Goal: Task Accomplishment & Management: Manage account settings

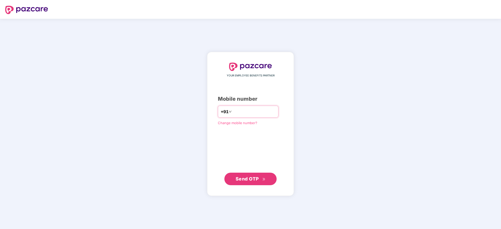
type input "**********"
click at [262, 182] on span "Send OTP" at bounding box center [251, 178] width 30 height 7
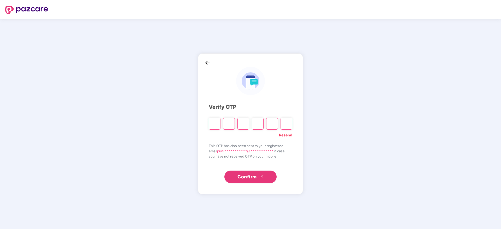
type input "*"
paste input "*"
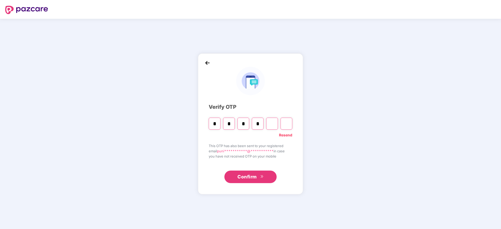
type input "*"
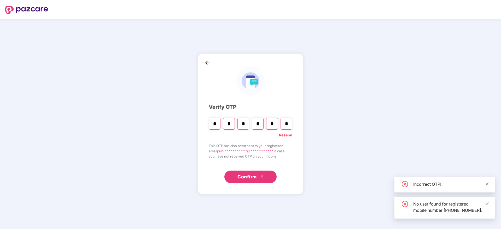
click at [291, 126] on input "*" at bounding box center [287, 124] width 12 height 12
paste input "*"
type input "*"
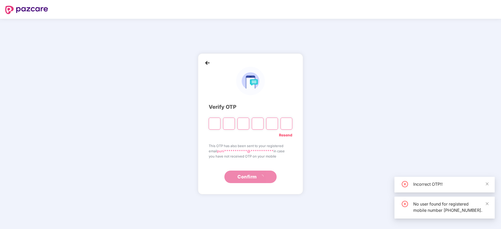
type input "*"
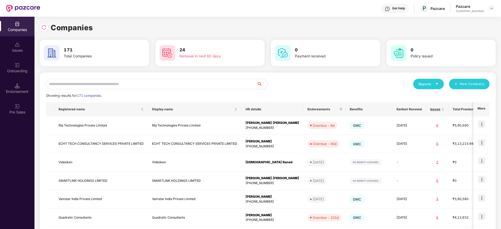
click at [158, 83] on input "text" at bounding box center [151, 84] width 211 height 10
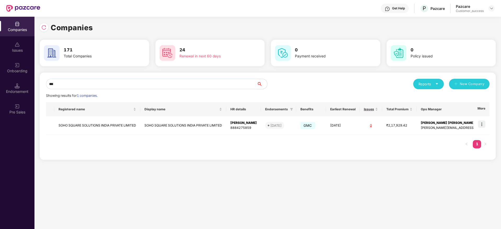
type input "****"
click at [155, 125] on td "SOHO SQUARE SOLUTIONS INDIA PRIVATE LIMITED" at bounding box center [183, 126] width 86 height 19
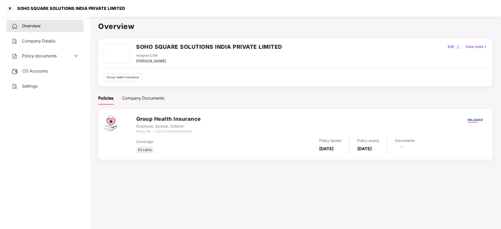
click at [37, 64] on div "Overview Company Details Policy documents CD Accounts Settings" at bounding box center [44, 56] width 77 height 72
click at [42, 53] on div "Policy documents" at bounding box center [34, 56] width 45 height 7
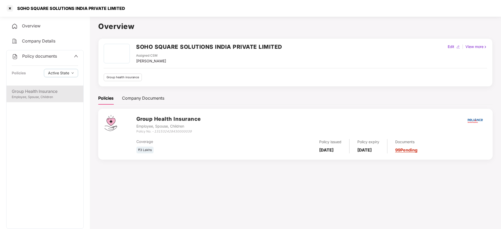
click at [40, 86] on div "Group Health Insurance Employee, Spouse, Children" at bounding box center [45, 94] width 77 height 17
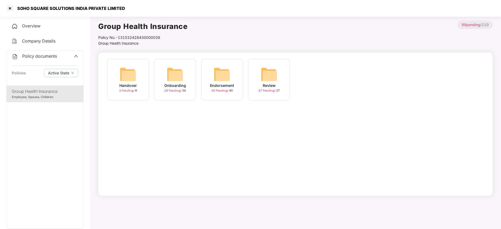
click at [188, 89] on div "Onboarding 29 Pending / 34" at bounding box center [175, 80] width 42 height 42
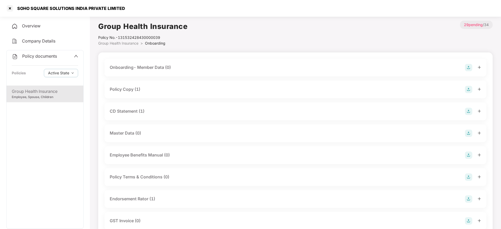
click at [160, 93] on div "Policy Copy (1)" at bounding box center [296, 89] width 372 height 7
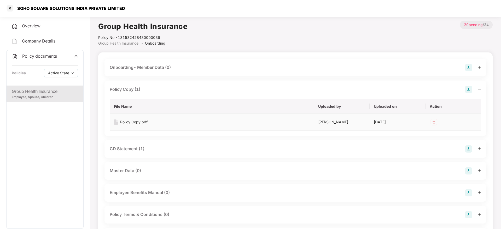
click at [135, 123] on div "Policy Copy.pdf" at bounding box center [133, 122] width 27 height 6
click at [77, 8] on div "SOHO SQUARE SOLUTIONS INDIA PRIVATE LIMITED" at bounding box center [69, 8] width 111 height 5
copy div "SOHO SQUARE SOLUTIONS INDIA PRIVATE LIMITED"
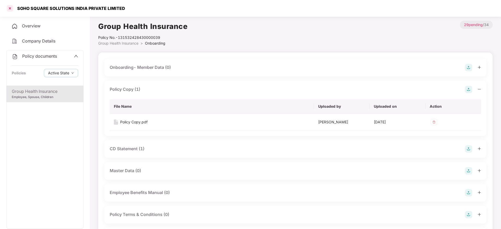
click at [9, 9] on div at bounding box center [10, 8] width 8 height 8
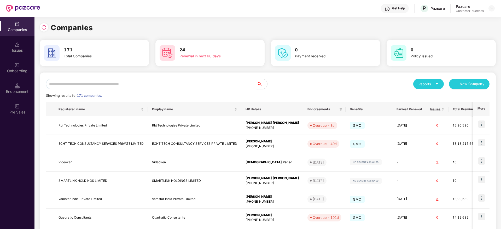
click at [145, 90] on div "Reports New Company Showing results for 171 companies. Registered name Display …" at bounding box center [268, 199] width 444 height 241
click at [159, 85] on input "text" at bounding box center [151, 84] width 211 height 10
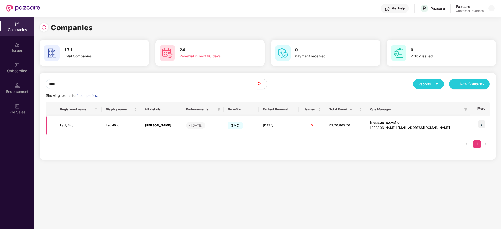
type input "****"
click at [160, 130] on td "Mahima Bali" at bounding box center [161, 126] width 41 height 19
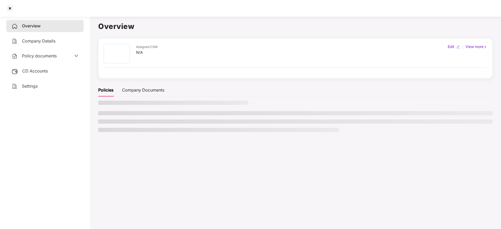
click at [42, 57] on span "Policy documents" at bounding box center [39, 55] width 35 height 5
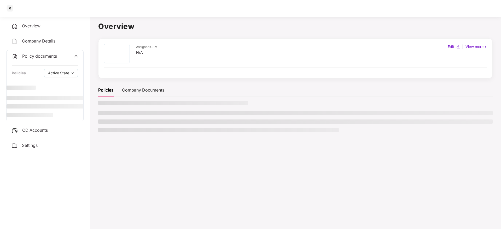
click at [48, 26] on div "Overview" at bounding box center [44, 26] width 77 height 12
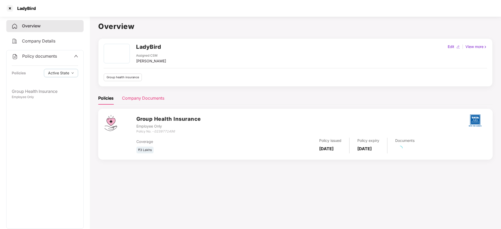
click at [147, 95] on div "Company Documents" at bounding box center [143, 98] width 42 height 7
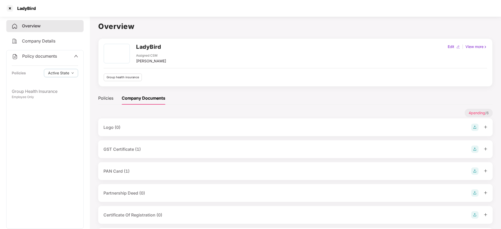
click at [136, 148] on div "GST Certificate (1)" at bounding box center [122, 149] width 37 height 7
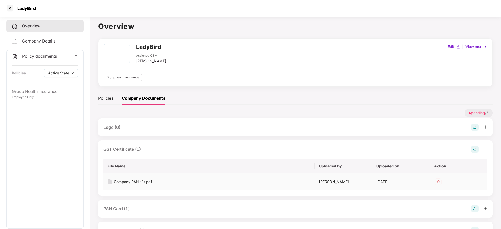
click at [144, 184] on div "Company PAN (3).pdf" at bounding box center [133, 182] width 38 height 6
click at [145, 182] on div "Company PAN (3).pdf" at bounding box center [133, 182] width 38 height 6
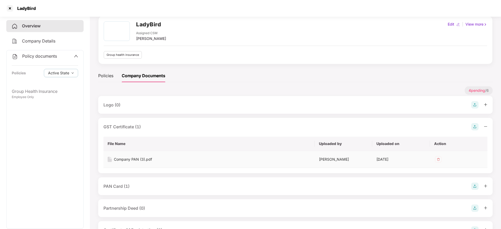
scroll to position [39, 0]
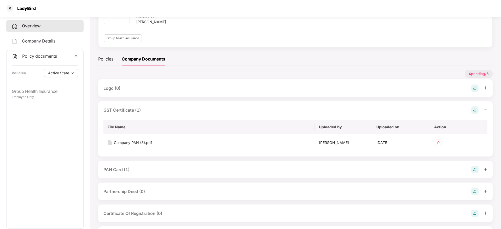
click at [135, 169] on div "PAN Card (1)" at bounding box center [296, 169] width 384 height 7
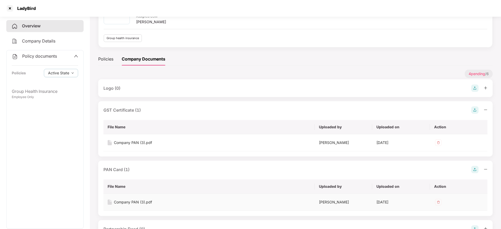
click at [136, 202] on div "Company PAN (3).pdf" at bounding box center [133, 203] width 38 height 6
click at [10, 9] on div at bounding box center [10, 8] width 8 height 8
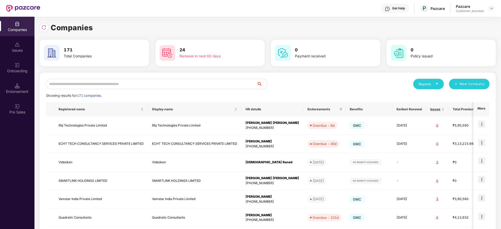
scroll to position [0, 0]
click at [114, 84] on input "text" at bounding box center [151, 84] width 211 height 10
paste input "**********"
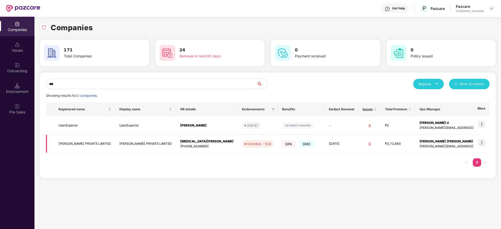
type input "***"
click at [483, 145] on img at bounding box center [481, 142] width 7 height 7
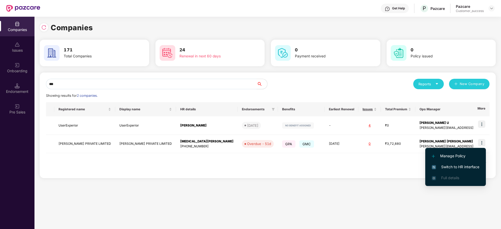
click at [473, 166] on span "Switch to HR interface" at bounding box center [456, 167] width 48 height 6
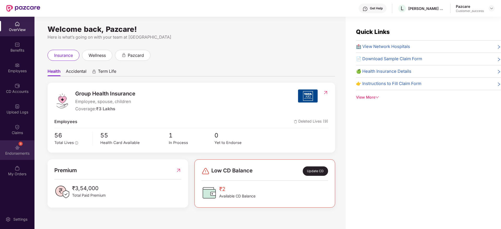
click at [25, 146] on div "9 Endorsements" at bounding box center [17, 151] width 35 height 20
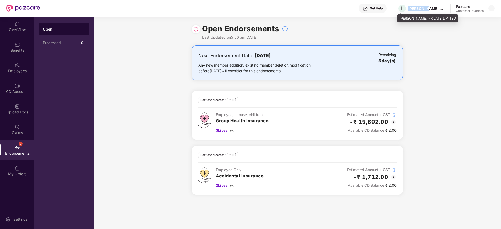
drag, startPoint x: 408, startPoint y: 7, endPoint x: 426, endPoint y: 8, distance: 18.0
click at [426, 8] on div "L LES AMIS PRIVATE LIMITED" at bounding box center [421, 8] width 47 height 9
copy div "LES AMIS"
click at [490, 8] on div "Pazcare Customer_success" at bounding box center [475, 8] width 39 height 9
drag, startPoint x: 490, startPoint y: 9, endPoint x: 486, endPoint y: 15, distance: 7.0
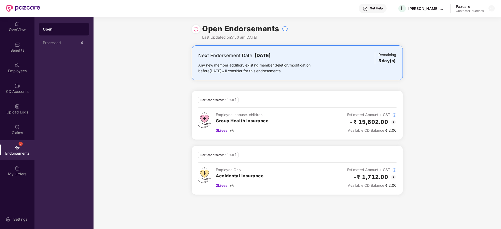
click at [490, 10] on div at bounding box center [492, 8] width 6 height 6
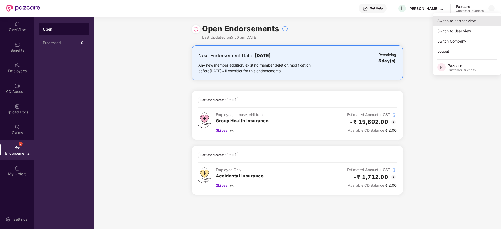
click at [485, 17] on div "Switch to partner view" at bounding box center [467, 21] width 68 height 10
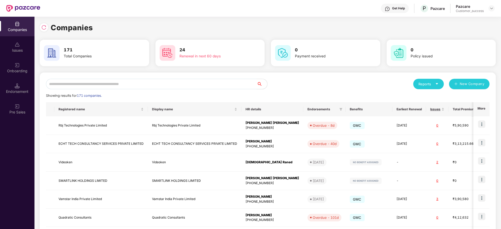
click at [252, 81] on input "text" at bounding box center [151, 84] width 211 height 10
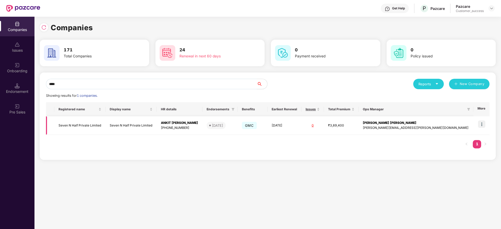
type input "****"
click at [483, 125] on img at bounding box center [481, 124] width 7 height 7
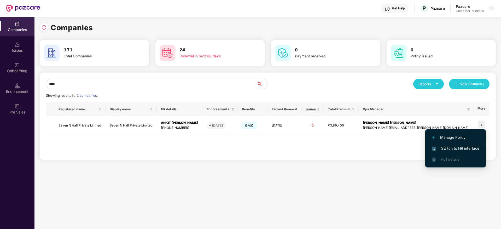
click at [476, 148] on span "Switch to HR interface" at bounding box center [456, 149] width 48 height 6
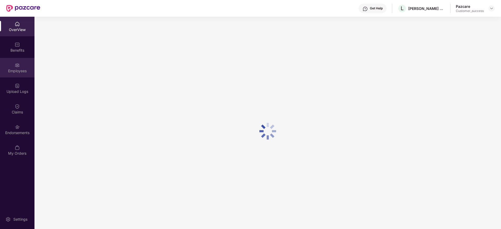
click at [18, 70] on div "Employees" at bounding box center [17, 70] width 35 height 5
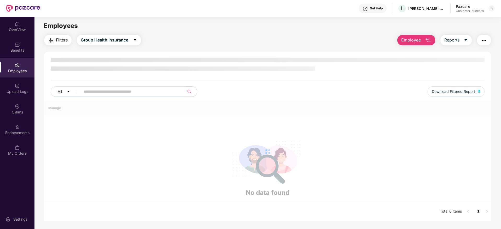
click at [18, 70] on div "Employees" at bounding box center [17, 70] width 35 height 5
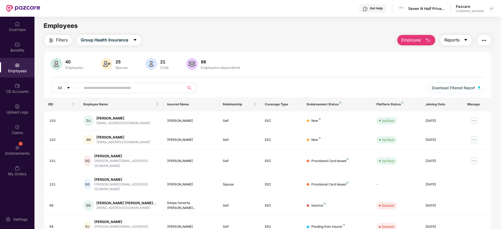
click at [460, 35] on button "Reports" at bounding box center [456, 40] width 31 height 10
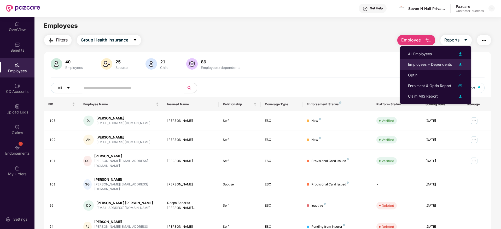
click at [442, 63] on div "Employees + Dependents" at bounding box center [430, 65] width 44 height 6
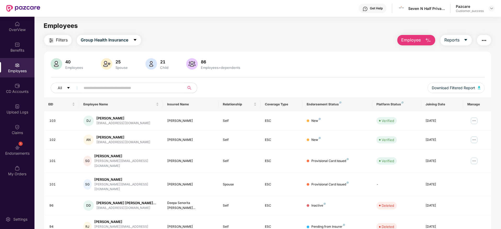
click at [290, 33] on main "Employees Filters Group Health Insurance Employee Reports 40 Employees 25 Spous…" at bounding box center [268, 131] width 467 height 229
click at [20, 52] on div "Benefits" at bounding box center [17, 50] width 35 height 5
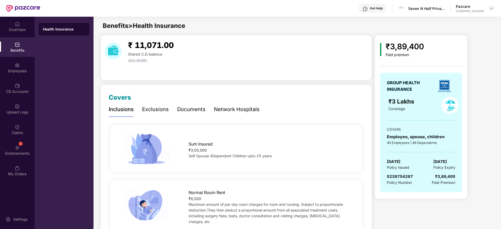
click at [196, 108] on div "Documents" at bounding box center [191, 110] width 28 height 8
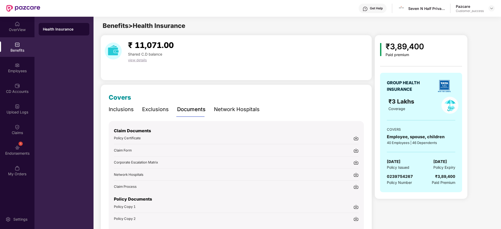
click at [356, 139] on img at bounding box center [356, 138] width 5 height 5
click at [434, 9] on div "Seven N Half Private Limited" at bounding box center [427, 8] width 37 height 5
copy div "Seven N Half Private Limited"
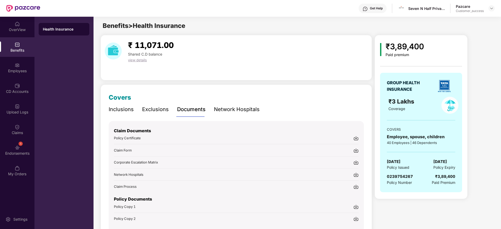
drag, startPoint x: 279, startPoint y: 29, endPoint x: 101, endPoint y: 15, distance: 179.1
click at [278, 29] on div "Benefits > Health Insurance" at bounding box center [297, 26] width 407 height 10
click at [496, 8] on header "Get Help Seven N Half Private Limited Pazcare Customer_success" at bounding box center [250, 8] width 501 height 17
drag, startPoint x: 494, startPoint y: 8, endPoint x: 493, endPoint y: 16, distance: 8.5
click at [494, 8] on div at bounding box center [492, 8] width 6 height 6
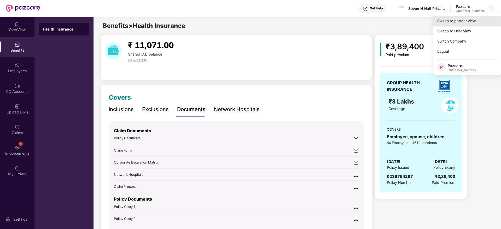
click at [492, 19] on div "Switch to partner view" at bounding box center [467, 21] width 68 height 10
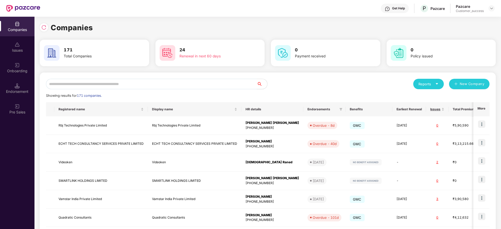
click at [97, 88] on input "text" at bounding box center [151, 84] width 211 height 10
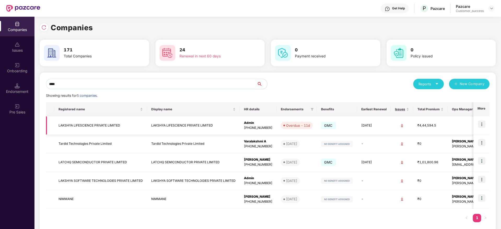
type input "****"
click at [483, 125] on img at bounding box center [481, 124] width 7 height 7
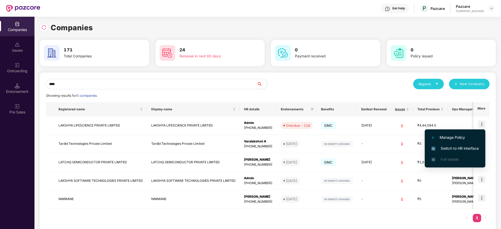
click at [476, 146] on span "Switch to HR interface" at bounding box center [456, 149] width 48 height 6
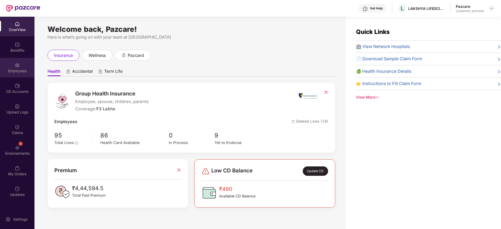
click at [26, 60] on div "Employees" at bounding box center [17, 68] width 35 height 20
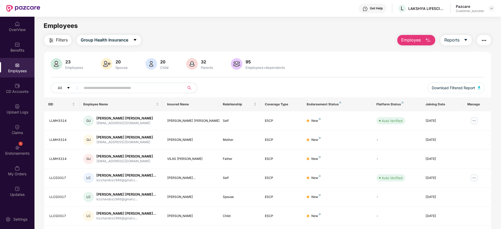
click at [140, 88] on input "text" at bounding box center [131, 88] width 94 height 8
paste input "**********"
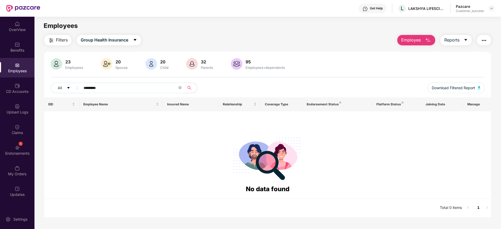
type input "********"
click at [182, 87] on icon "close-circle" at bounding box center [180, 87] width 3 height 3
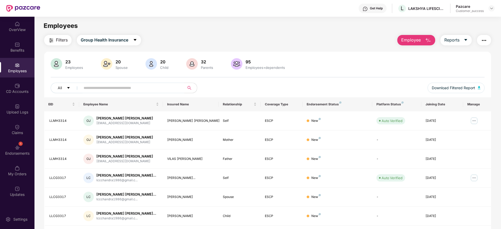
click at [130, 82] on div "23 Employees 20 Spouse 20 Child 32 Parents 95 Employees+dependents All Download…" at bounding box center [267, 77] width 447 height 39
click at [130, 88] on input "text" at bounding box center [131, 88] width 94 height 8
paste input "*********"
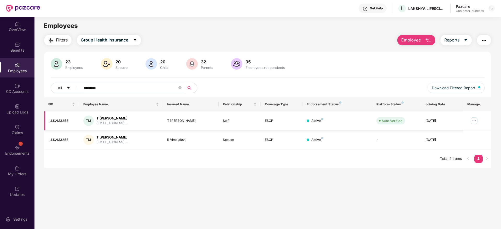
type input "*********"
click at [474, 119] on img at bounding box center [474, 121] width 8 height 8
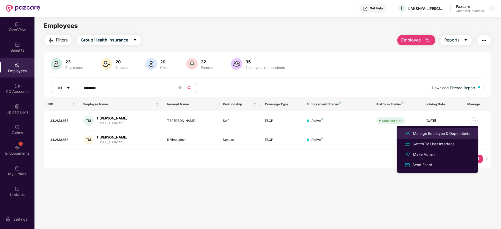
click at [456, 131] on div "Manage Employee & Dependents" at bounding box center [441, 134] width 59 height 6
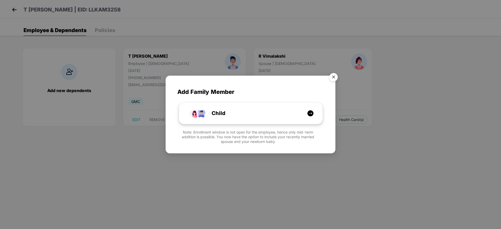
click at [267, 112] on div "Child" at bounding box center [253, 114] width 107 height 8
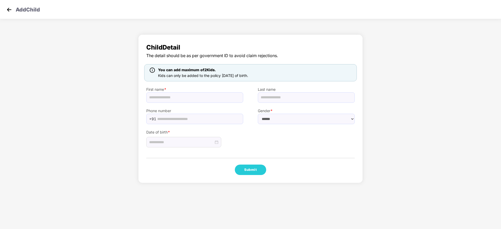
click at [190, 90] on label "First name *" at bounding box center [194, 90] width 97 height 6
click at [192, 95] on input "text" at bounding box center [194, 98] width 97 height 10
paste input "**********"
type input "**********"
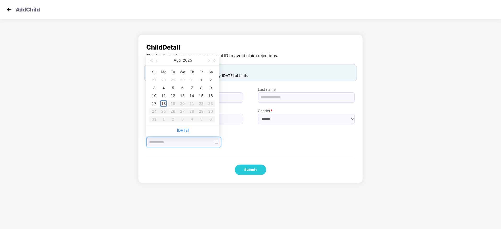
click at [207, 142] on input at bounding box center [181, 143] width 65 height 6
type input "**********"
click at [194, 62] on div "Aug 2025" at bounding box center [182, 60] width 45 height 10
click at [190, 61] on button "2025" at bounding box center [187, 60] width 9 height 10
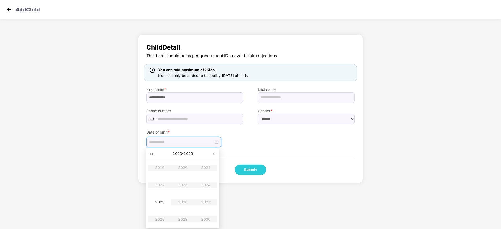
click at [152, 155] on span "button" at bounding box center [151, 154] width 3 height 3
click at [153, 154] on span "button" at bounding box center [151, 154] width 3 height 3
click at [181, 169] on table "1999 2000 2001 2002 2003 2004 2005 2006 2007 2008 2009 2010" at bounding box center [182, 193] width 69 height 69
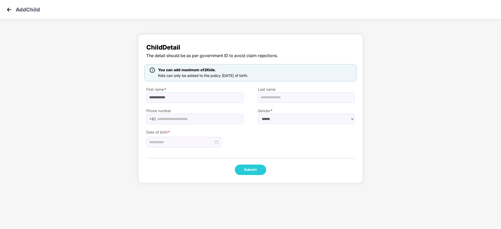
click at [249, 149] on div "**********" at bounding box center [250, 109] width 225 height 149
click at [203, 141] on input at bounding box center [181, 143] width 65 height 6
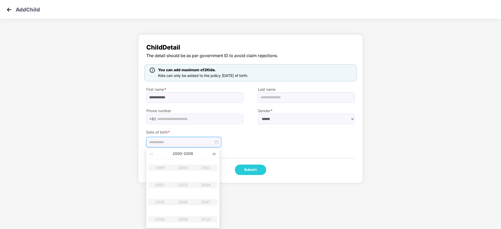
click at [214, 155] on span "button" at bounding box center [214, 154] width 3 height 3
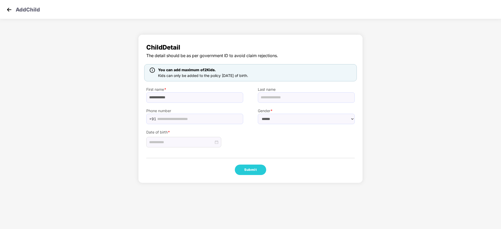
click at [267, 153] on div "**********" at bounding box center [250, 109] width 225 height 149
click at [9, 9] on img at bounding box center [9, 10] width 8 height 8
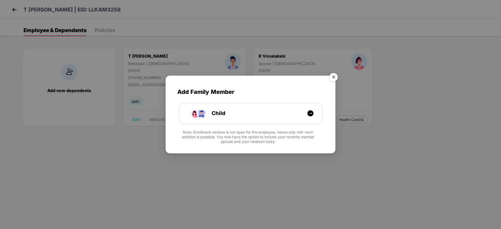
click at [336, 76] on img "Close" at bounding box center [333, 78] width 15 height 15
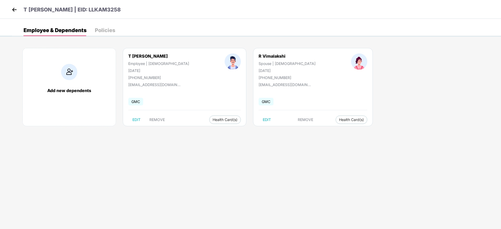
click at [16, 9] on img at bounding box center [14, 10] width 8 height 8
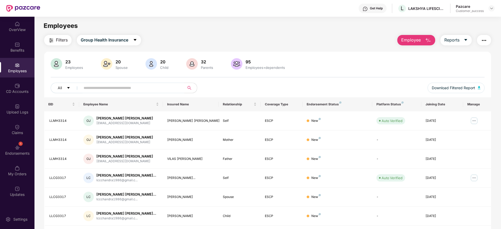
click at [167, 95] on div "All Download Filtered Report" at bounding box center [268, 90] width 434 height 15
click at [170, 87] on input "text" at bounding box center [131, 88] width 94 height 8
paste input "*********"
type input "*********"
paste input "*********"
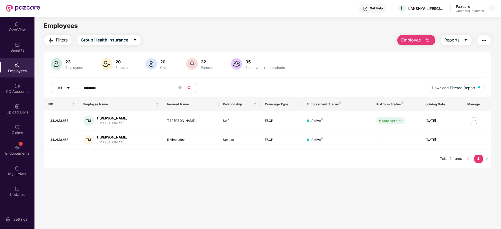
type input "*********"
click at [424, 12] on div "L LAKSHYA LIFESCIENCE PRIVATE LIMITED" at bounding box center [421, 8] width 47 height 9
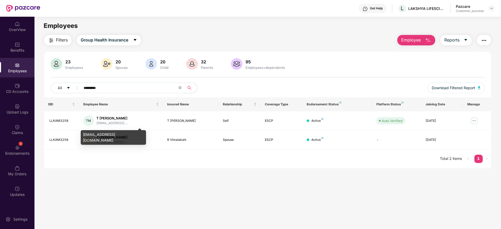
click at [117, 134] on div "[EMAIL_ADDRESS][DOMAIN_NAME]" at bounding box center [113, 137] width 65 height 15
copy div "[EMAIL_ADDRESS][DOMAIN_NAME]"
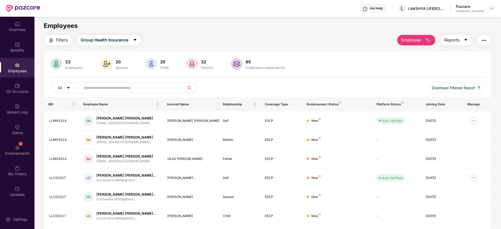
click at [165, 86] on input "text" at bounding box center [131, 88] width 94 height 8
paste input "*******"
type input "*******"
click at [177, 89] on input "text" at bounding box center [131, 88] width 94 height 8
paste input "*********"
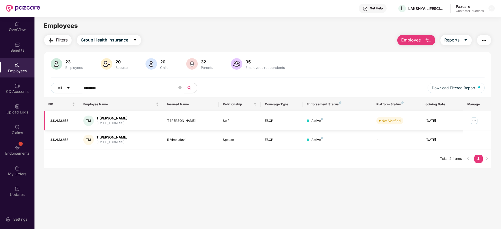
type input "*********"
click at [478, 118] on img at bounding box center [474, 121] width 8 height 8
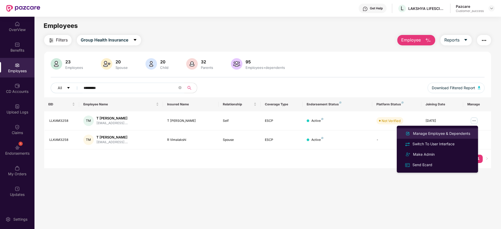
click at [445, 135] on div "Manage Employee & Dependents" at bounding box center [441, 134] width 59 height 6
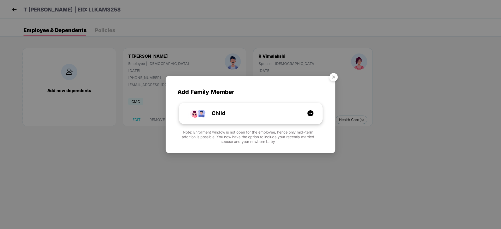
click at [235, 113] on div "Child" at bounding box center [253, 114] width 107 height 8
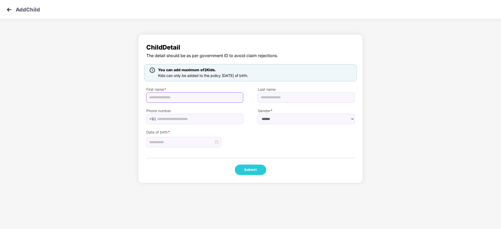
click at [182, 97] on input "text" at bounding box center [194, 98] width 97 height 10
paste input "**********"
type input "**********"
click at [199, 142] on input at bounding box center [181, 143] width 65 height 6
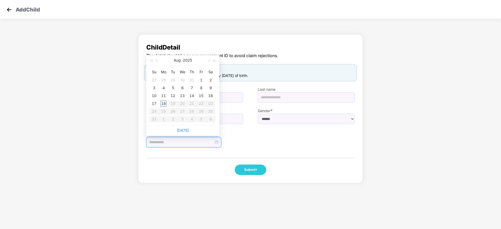
type input "**********"
click at [188, 61] on button "2025" at bounding box center [187, 60] width 9 height 10
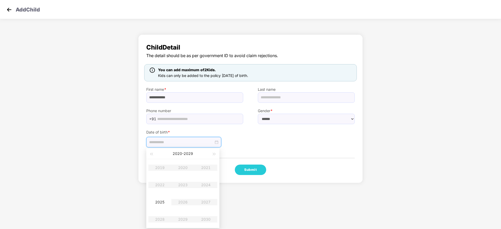
click at [154, 154] on div "[DATE] - [DATE]" at bounding box center [182, 154] width 57 height 10
click at [151, 155] on span "button" at bounding box center [151, 154] width 3 height 3
click at [254, 201] on body "**********" at bounding box center [250, 114] width 501 height 229
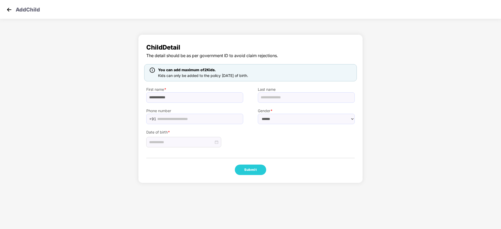
click at [10, 7] on img at bounding box center [9, 10] width 8 height 8
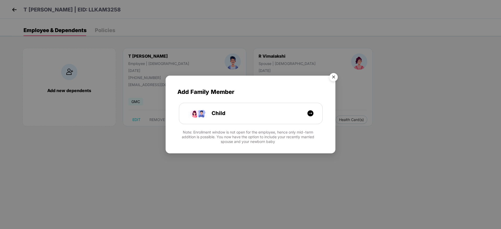
click at [334, 76] on img "Close" at bounding box center [333, 78] width 15 height 15
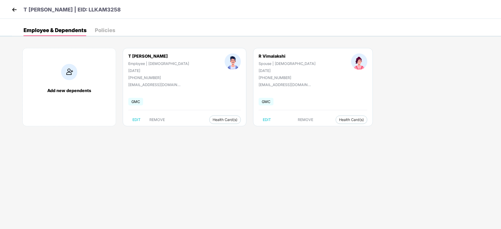
click at [14, 10] on img at bounding box center [14, 10] width 8 height 8
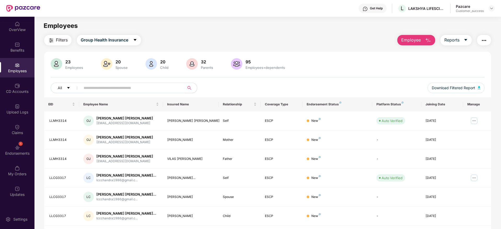
click at [167, 90] on input "text" at bounding box center [131, 88] width 94 height 8
paste input "*********"
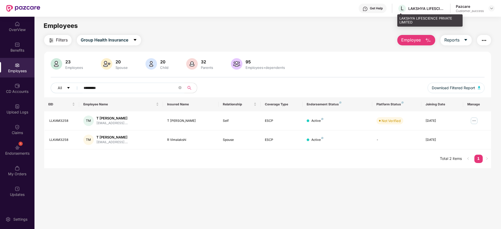
type input "*********"
click at [421, 6] on div "LAKSHYA LIFESCIENCE PRIVATE LIMITED" at bounding box center [427, 8] width 37 height 5
copy div "LAKSHYA"
click at [489, 10] on div at bounding box center [492, 8] width 6 height 6
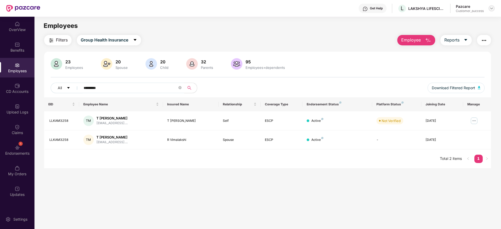
click at [490, 10] on img at bounding box center [492, 8] width 4 height 4
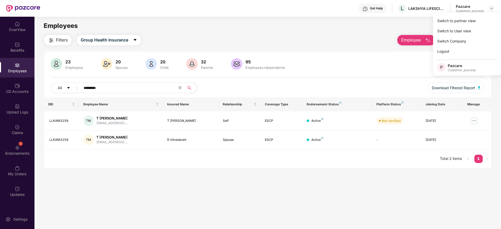
click at [405, 26] on div "Employees" at bounding box center [268, 26] width 467 height 10
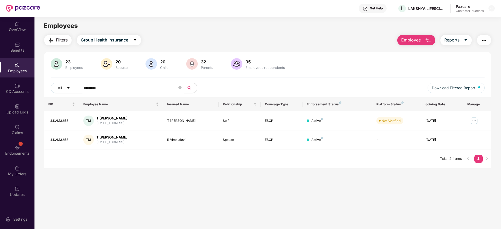
click at [414, 40] on span "Employee" at bounding box center [411, 40] width 20 height 7
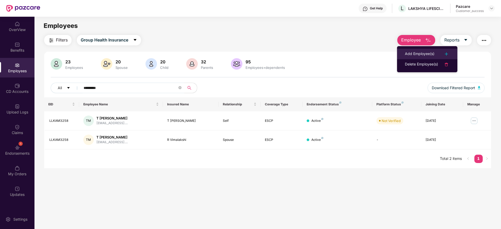
click at [414, 52] on div "Add Employee(s)" at bounding box center [420, 54] width 30 height 6
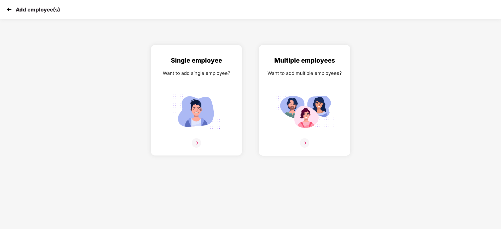
click at [281, 106] on img at bounding box center [304, 111] width 59 height 41
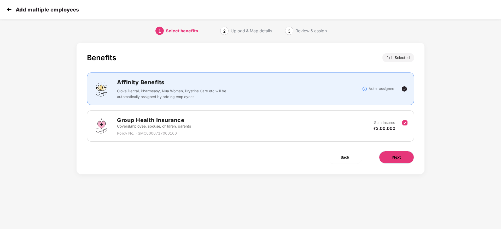
click at [398, 158] on span "Next" at bounding box center [397, 158] width 8 height 6
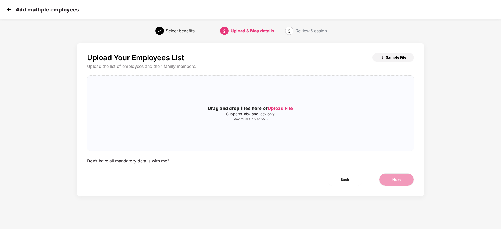
click at [389, 58] on span "Sample File" at bounding box center [396, 57] width 20 height 5
drag, startPoint x: 331, startPoint y: 169, endPoint x: 304, endPoint y: 146, distance: 35.0
click at [330, 168] on div "Upload Your Employees List Sample File Upload the list of employees and their f…" at bounding box center [251, 120] width 348 height 154
click at [290, 133] on div "Drag and drop files here or Upload File Supports .xlsx and .csv only Maximum fi…" at bounding box center [250, 113] width 327 height 67
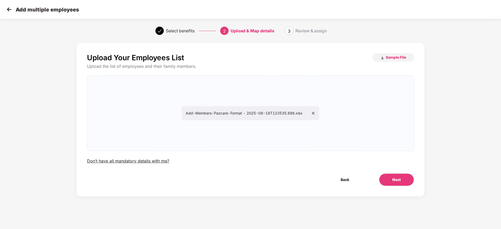
click at [415, 180] on div "Next" at bounding box center [397, 180] width 52 height 13
click at [413, 180] on button "Next" at bounding box center [396, 180] width 35 height 13
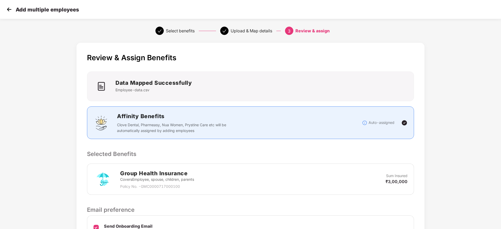
scroll to position [62, 0]
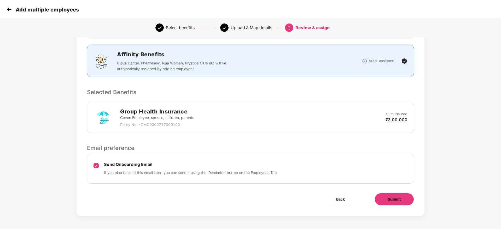
click at [400, 196] on button "Submit" at bounding box center [394, 199] width 39 height 13
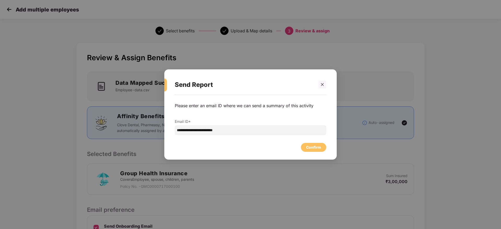
click at [301, 149] on div "Confirm" at bounding box center [251, 147] width 152 height 12
click at [306, 148] on div "Confirm" at bounding box center [313, 147] width 25 height 9
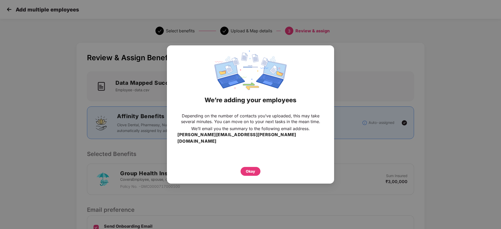
drag, startPoint x: 237, startPoint y: 167, endPoint x: 255, endPoint y: 172, distance: 18.8
click at [237, 167] on div "Okay" at bounding box center [250, 171] width 146 height 12
click at [255, 172] on div "Okay" at bounding box center [251, 171] width 20 height 9
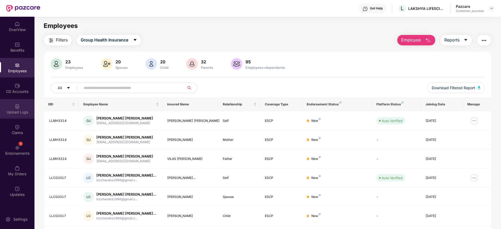
click at [20, 115] on div "Upload Logs" at bounding box center [17, 109] width 35 height 20
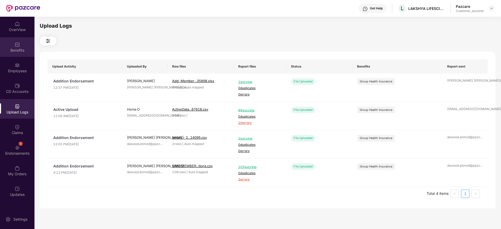
click at [22, 57] on div "Benefits" at bounding box center [17, 47] width 35 height 20
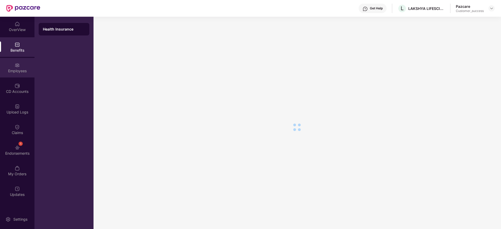
click at [25, 65] on div "Employees" at bounding box center [17, 68] width 35 height 20
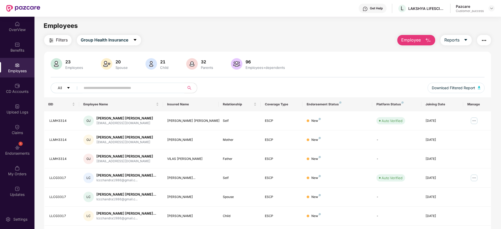
click at [159, 85] on input "text" at bounding box center [131, 88] width 94 height 8
paste input "*********"
type input "*********"
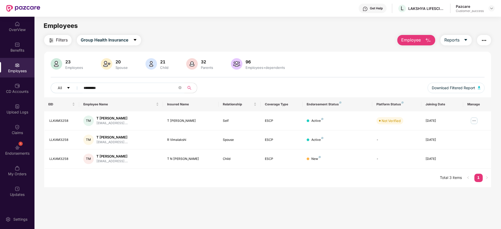
click at [110, 87] on input "*********" at bounding box center [131, 88] width 94 height 8
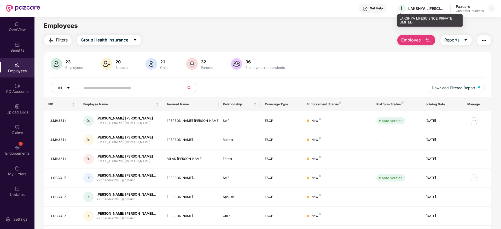
click at [421, 10] on div "LAKSHYA LIFESCIENCE PRIVATE LIMITED" at bounding box center [427, 8] width 37 height 5
copy div "LAKSHYA LIFESCIENCE PRIVATE LIMITED"
click at [491, 9] on img at bounding box center [492, 8] width 4 height 4
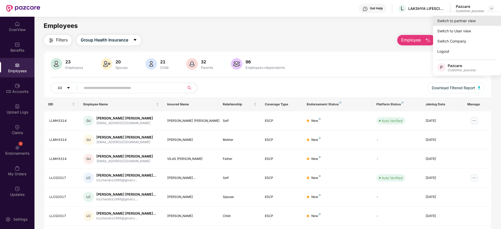
click at [487, 17] on div "Switch to partner view" at bounding box center [467, 21] width 68 height 10
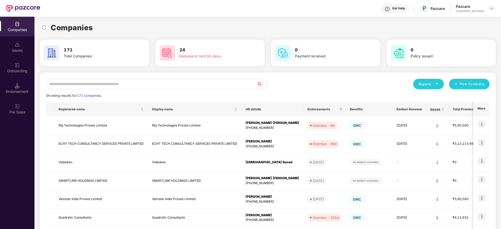
click at [139, 88] on input "text" at bounding box center [151, 84] width 211 height 10
paste input "**********"
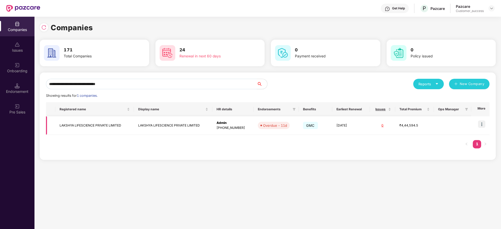
type input "**********"
click at [178, 125] on td "LAKSHYA LIFESCIENCE PRIVATE LIMITED" at bounding box center [173, 126] width 79 height 19
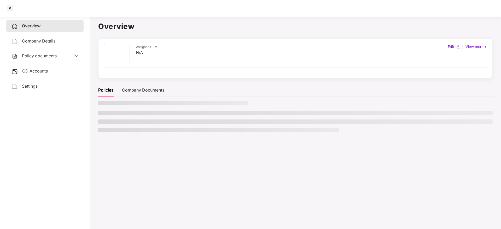
click at [45, 56] on span "Policy documents" at bounding box center [39, 55] width 35 height 5
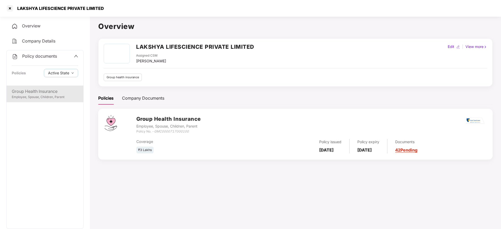
click at [47, 90] on div "Group Health Insurance" at bounding box center [45, 91] width 66 height 7
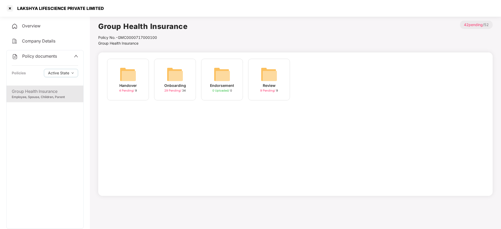
click at [170, 83] on div "Onboarding" at bounding box center [175, 86] width 22 height 6
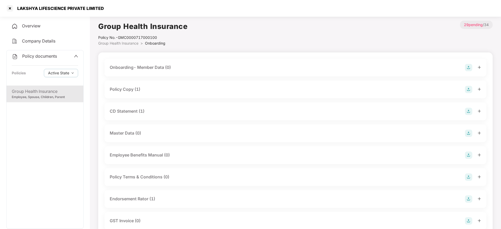
click at [82, 9] on div "LAKSHYA LIFESCIENCE PRIVATE LIMITED" at bounding box center [59, 8] width 90 height 5
copy div "LAKSHYA LIFESCIENCE PRIVATE LIMITED"
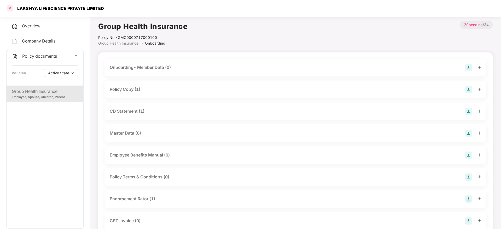
click at [11, 5] on div at bounding box center [10, 8] width 8 height 8
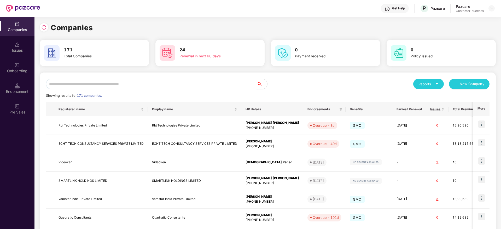
click at [234, 83] on input "text" at bounding box center [151, 84] width 211 height 10
paste input "**********"
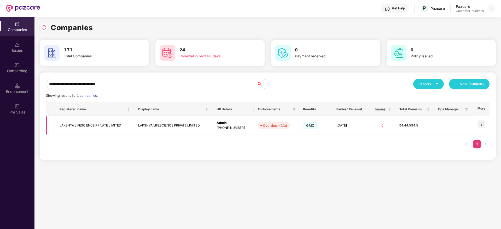
type input "**********"
click at [482, 125] on img at bounding box center [481, 124] width 7 height 7
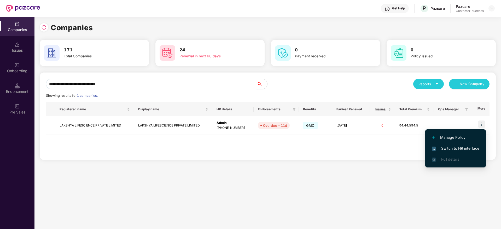
click at [477, 145] on li "Switch to HR interface" at bounding box center [456, 148] width 61 height 11
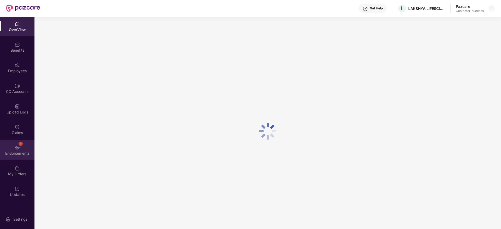
click at [16, 141] on div "1 Endorsements" at bounding box center [17, 151] width 35 height 20
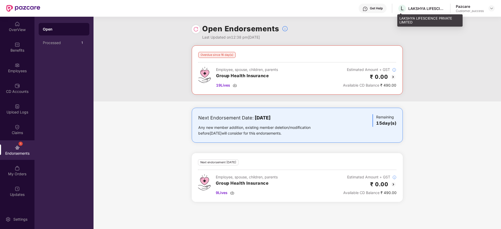
click at [419, 9] on div "LAKSHYA LIFESCIENCE PRIVATE LIMITED" at bounding box center [427, 8] width 37 height 5
copy div "LAKSHYA"
click at [494, 6] on div at bounding box center [492, 8] width 6 height 6
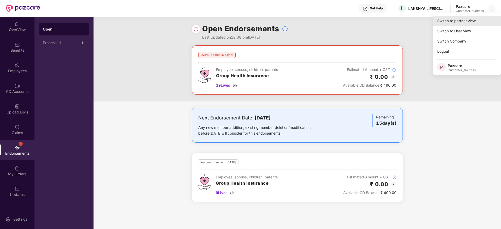
click at [486, 17] on div "Switch to partner view" at bounding box center [467, 21] width 68 height 10
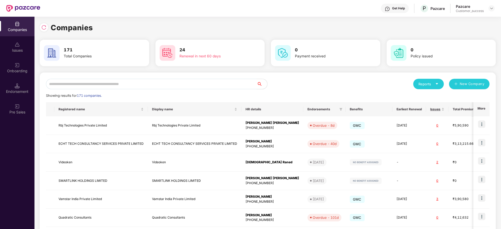
click at [197, 83] on input "text" at bounding box center [151, 84] width 211 height 10
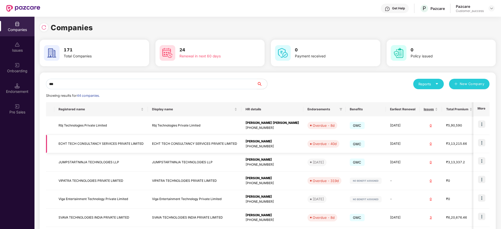
type input "***"
click at [480, 143] on img at bounding box center [481, 142] width 7 height 7
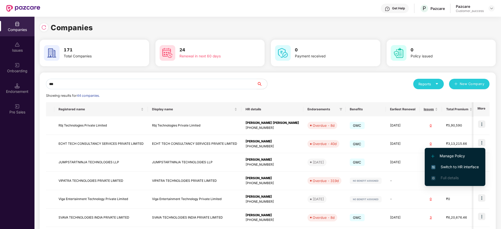
click at [463, 167] on span "Switch to HR interface" at bounding box center [456, 167] width 48 height 6
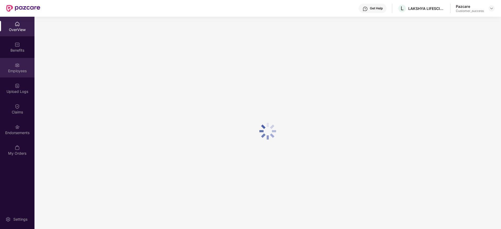
click at [13, 77] on div "Employees" at bounding box center [17, 68] width 35 height 20
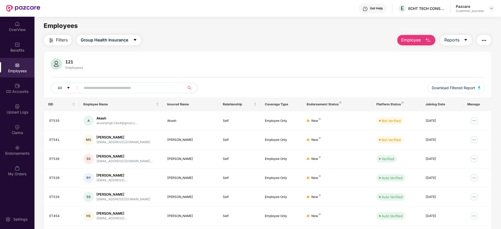
click at [131, 87] on input "text" at bounding box center [131, 88] width 94 height 8
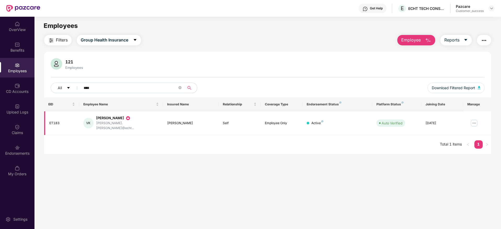
type input "****"
click at [476, 123] on img at bounding box center [474, 123] width 8 height 8
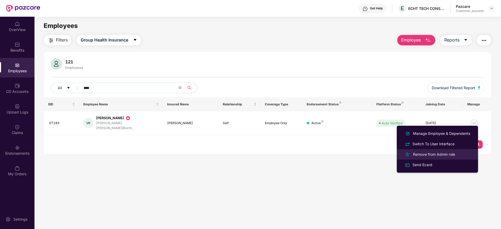
click at [446, 153] on div "Remove from Admin role" at bounding box center [434, 155] width 44 height 6
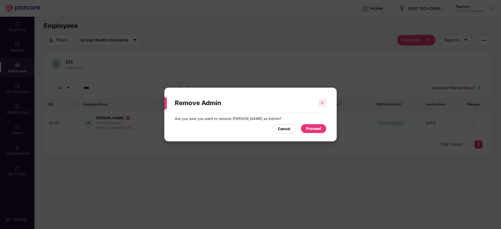
click at [321, 106] on div at bounding box center [323, 103] width 8 height 8
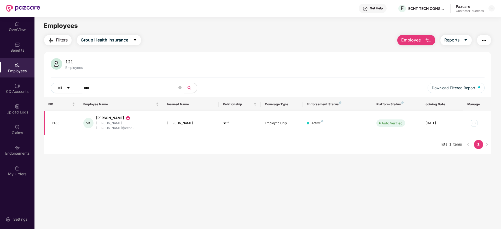
click at [473, 121] on img at bounding box center [474, 123] width 8 height 8
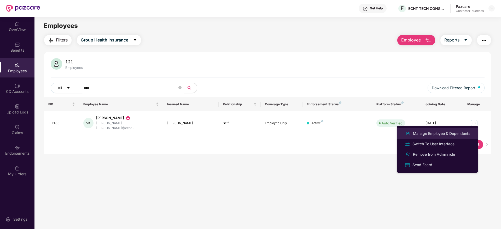
click at [441, 134] on div "Manage Employee & Dependents" at bounding box center [441, 134] width 59 height 6
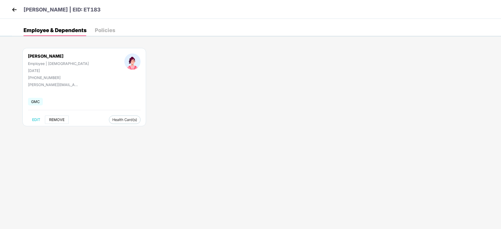
click at [63, 122] on span "REMOVE" at bounding box center [56, 120] width 15 height 4
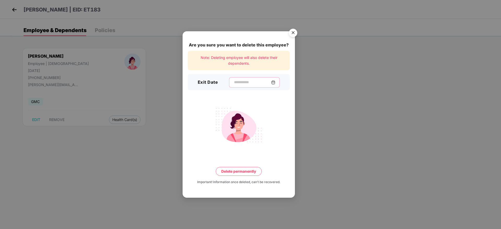
click at [236, 82] on input at bounding box center [253, 82] width 38 height 5
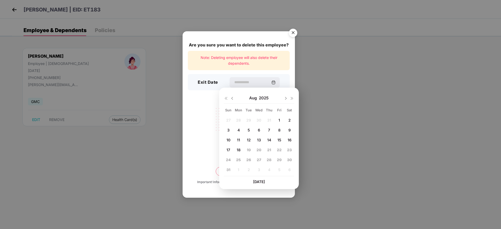
click at [231, 98] on img at bounding box center [232, 98] width 4 height 4
click at [228, 151] on span "20" at bounding box center [228, 150] width 5 height 4
type input "**********"
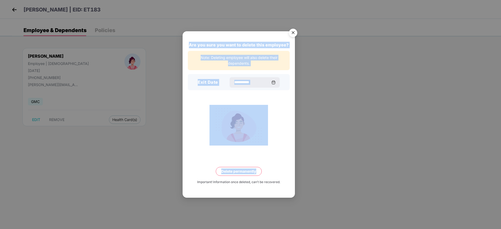
drag, startPoint x: 188, startPoint y: 46, endPoint x: 278, endPoint y: 153, distance: 139.7
click at [278, 153] on div "**********" at bounding box center [239, 114] width 112 height 167
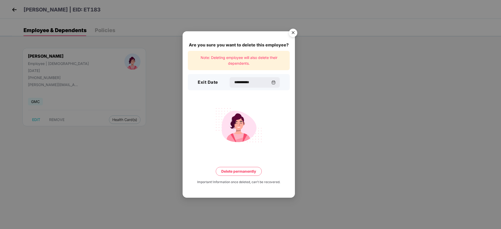
click at [285, 155] on div "**********" at bounding box center [239, 114] width 112 height 167
click at [294, 32] on img "Close" at bounding box center [293, 33] width 15 height 15
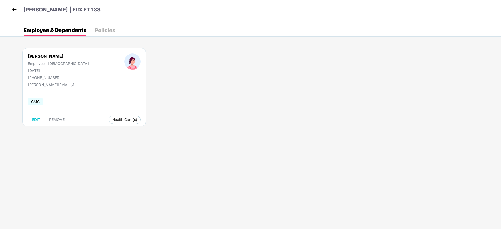
click at [15, 9] on img at bounding box center [14, 10] width 8 height 8
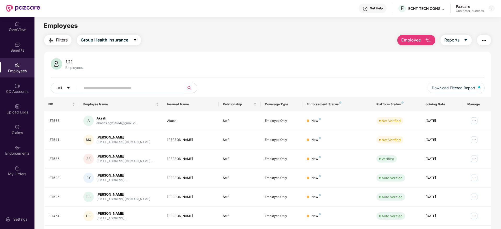
click at [12, 160] on div "OverView Benefits Employees CD Accounts Upload Logs Claims Endorsements My Orde…" at bounding box center [17, 99] width 35 height 165
click at [15, 156] on div "Endorsements" at bounding box center [17, 153] width 35 height 5
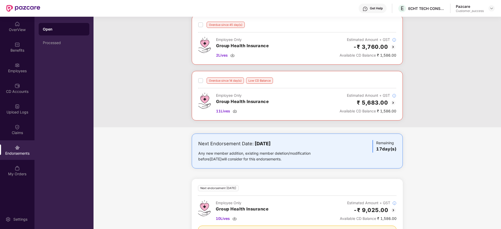
scroll to position [64, 0]
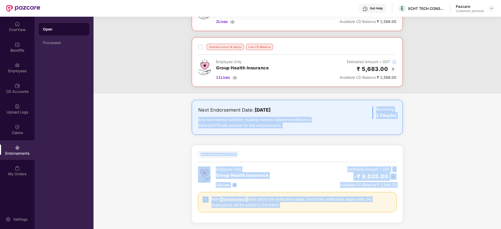
drag, startPoint x: 353, startPoint y: 217, endPoint x: 165, endPoint y: 118, distance: 212.7
click at [165, 118] on div "Next Endorsement Date: [DATE] Any new member addition, existing member deletion…" at bounding box center [298, 164] width 408 height 129
drag, startPoint x: 170, startPoint y: 108, endPoint x: 395, endPoint y: 216, distance: 250.2
click at [395, 216] on div "Next Endorsement Date: [DATE] Any new member addition, existing member deletion…" at bounding box center [298, 164] width 408 height 129
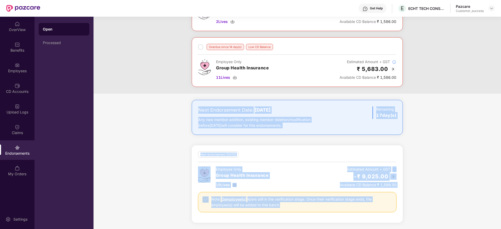
click at [395, 216] on div "Next endorsement [DATE] Employee Only Group Health Insurance 10 Lives Estimated…" at bounding box center [297, 184] width 199 height 65
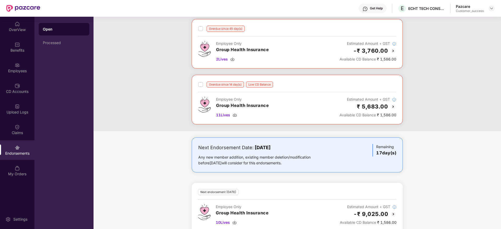
scroll to position [0, 0]
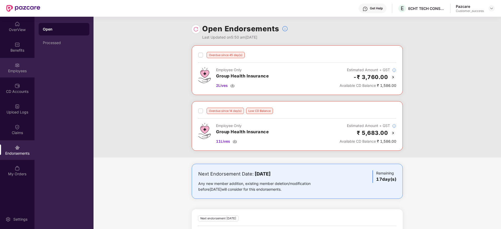
click at [22, 64] on div "Employees" at bounding box center [17, 68] width 35 height 20
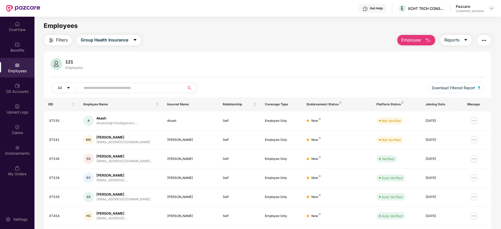
click at [119, 91] on input "text" at bounding box center [131, 88] width 94 height 8
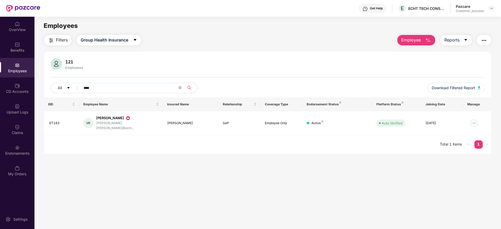
type input "****"
click at [414, 41] on span "Employee" at bounding box center [411, 40] width 20 height 7
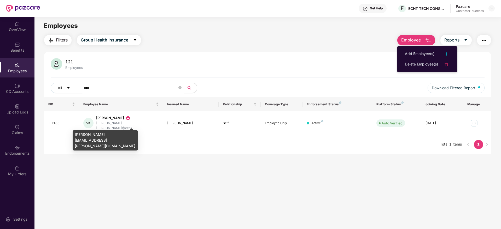
click at [104, 135] on div "[PERSON_NAME][EMAIL_ADDRESS][PERSON_NAME][DOMAIN_NAME]" at bounding box center [105, 140] width 65 height 20
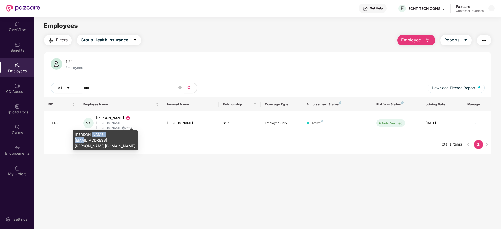
click at [104, 135] on div "[PERSON_NAME][EMAIL_ADDRESS][PERSON_NAME][DOMAIN_NAME]" at bounding box center [105, 140] width 65 height 20
copy div "[PERSON_NAME][EMAIL_ADDRESS][PERSON_NAME][DOMAIN_NAME]"
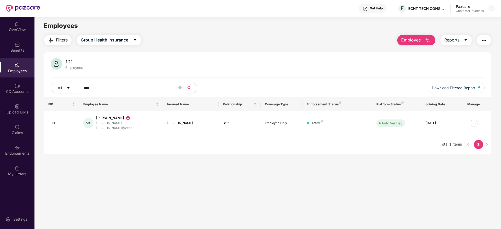
click at [412, 44] on button "Employee" at bounding box center [417, 40] width 38 height 10
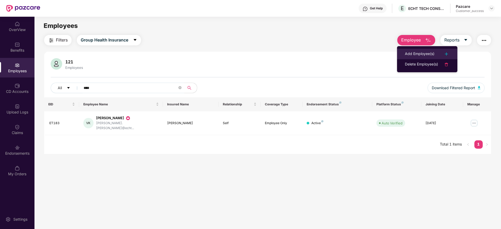
click at [412, 50] on li "Add Employee(s)" at bounding box center [427, 54] width 60 height 10
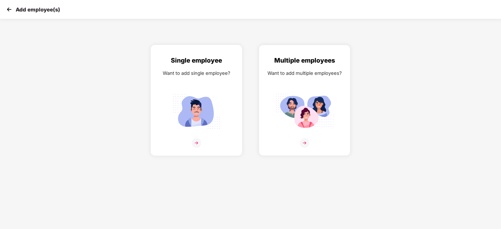
click at [190, 76] on div "Want to add single employee?" at bounding box center [196, 74] width 81 height 8
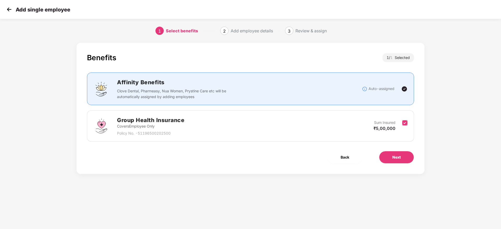
click at [405, 120] on label at bounding box center [405, 126] width 5 height 13
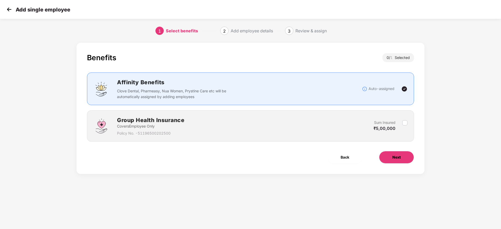
click at [404, 158] on button "Next" at bounding box center [396, 157] width 35 height 13
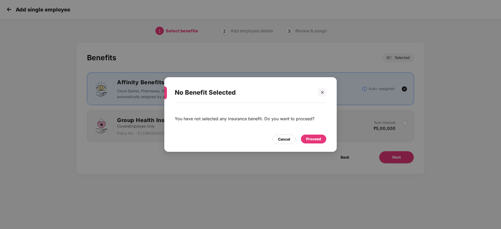
click at [314, 134] on div "Cancel Proceed" at bounding box center [251, 138] width 152 height 12
click at [314, 140] on div "Proceed" at bounding box center [313, 139] width 15 height 6
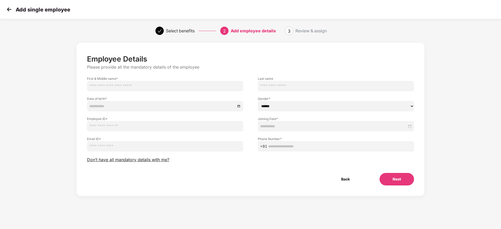
click at [156, 148] on input "email" at bounding box center [165, 146] width 156 height 10
paste input "**********"
click at [119, 147] on input "**********" at bounding box center [165, 146] width 156 height 10
drag, startPoint x: 120, startPoint y: 147, endPoint x: 54, endPoint y: 147, distance: 65.9
click at [54, 147] on div "**********" at bounding box center [251, 124] width 418 height 169
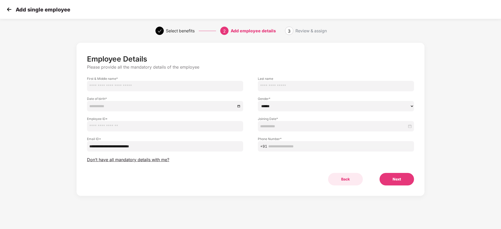
type input "**********"
click at [343, 180] on button "Back" at bounding box center [345, 179] width 35 height 13
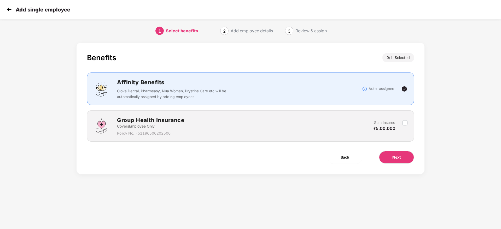
click at [13, 11] on img at bounding box center [9, 9] width 8 height 8
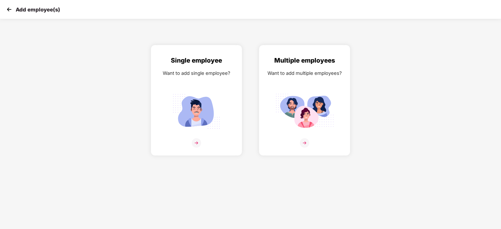
click at [13, 11] on img at bounding box center [9, 9] width 8 height 8
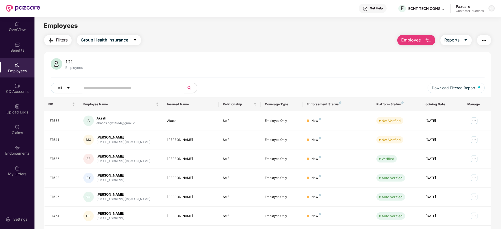
click at [493, 9] on img at bounding box center [492, 8] width 4 height 4
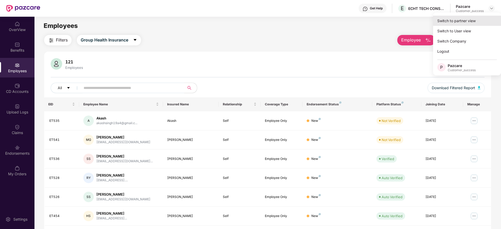
click at [487, 19] on div "Switch to partner view" at bounding box center [467, 21] width 68 height 10
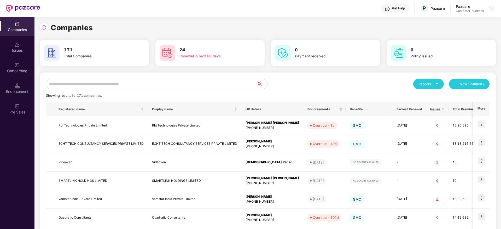
click at [213, 83] on input "text" at bounding box center [151, 84] width 211 height 10
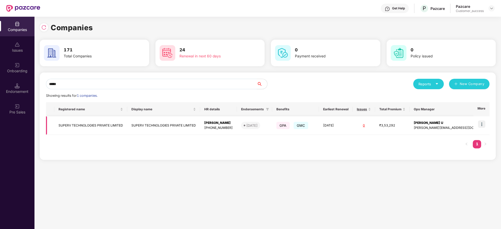
type input "*****"
click at [222, 132] on td "[PERSON_NAME] [PHONE_NUMBER]" at bounding box center [218, 126] width 37 height 19
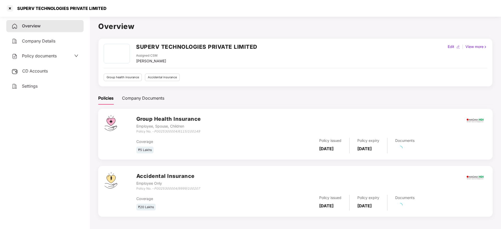
click at [58, 55] on div "Policy documents" at bounding box center [45, 56] width 67 height 7
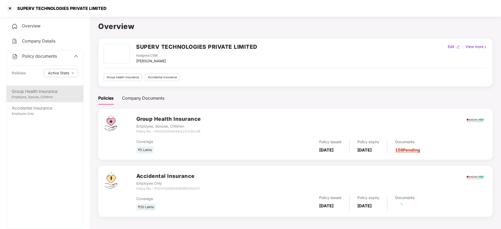
click at [48, 86] on div "Group Health Insurance Employee, Spouse, Children" at bounding box center [45, 94] width 77 height 17
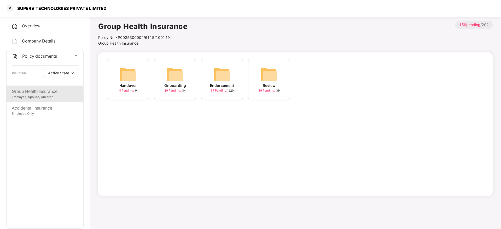
click at [164, 79] on div "Onboarding 29 Pending / 34" at bounding box center [175, 80] width 42 height 42
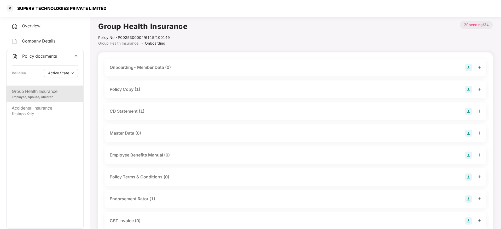
click at [151, 89] on div "Policy Copy (1)" at bounding box center [296, 89] width 372 height 7
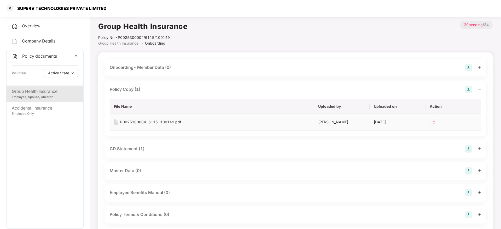
drag, startPoint x: 146, startPoint y: 118, endPoint x: 146, endPoint y: 122, distance: 4.0
click at [146, 120] on td "P0025300004-6115-100149.pdf" at bounding box center [212, 122] width 204 height 17
click at [146, 123] on div "P0025300004-6115-100149.pdf" at bounding box center [150, 122] width 61 height 6
click at [64, 107] on div "Accidental Insurance" at bounding box center [45, 108] width 66 height 7
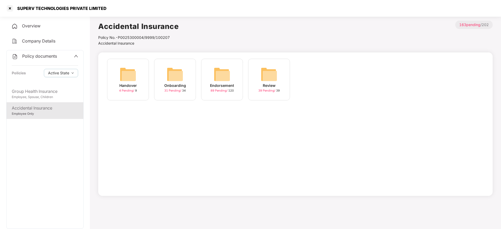
click at [184, 81] on div "Onboarding 31 Pending / 34" at bounding box center [175, 80] width 42 height 42
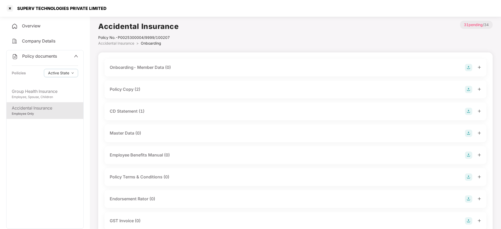
click at [138, 85] on div "Policy Copy (2)" at bounding box center [296, 90] width 382 height 18
click at [137, 91] on div "Policy Copy (2)" at bounding box center [125, 89] width 31 height 7
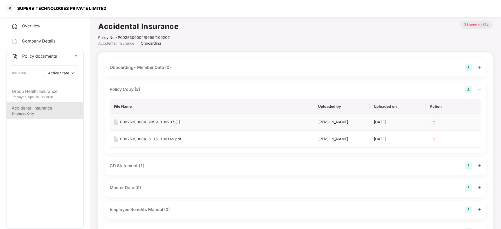
click at [142, 120] on div "P0025300004-9999-100207 (1)" at bounding box center [150, 122] width 60 height 6
click at [10, 7] on div at bounding box center [10, 8] width 8 height 8
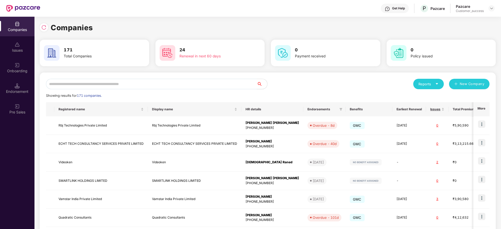
click at [152, 82] on input "text" at bounding box center [151, 84] width 211 height 10
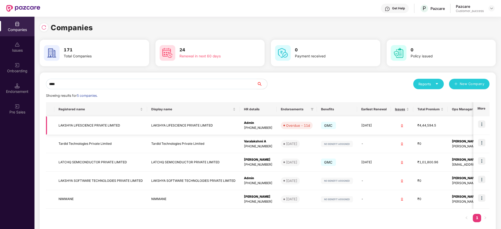
type input "****"
click at [188, 128] on td "LAKSHYA LIFESCIENCE PRIVATE LIMITED" at bounding box center [193, 126] width 93 height 19
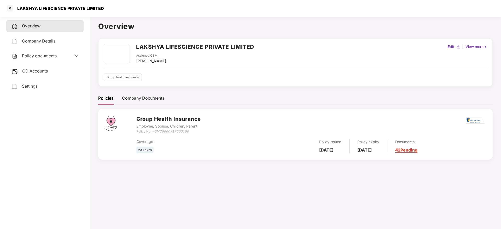
click at [33, 56] on span "Policy documents" at bounding box center [39, 55] width 35 height 5
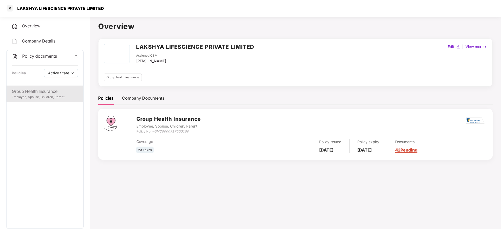
click at [38, 99] on div "Employee, Spouse, Children, Parent" at bounding box center [45, 97] width 66 height 5
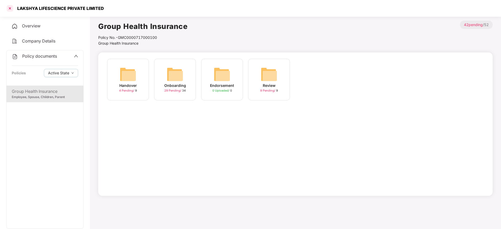
click at [8, 7] on div at bounding box center [10, 8] width 8 height 8
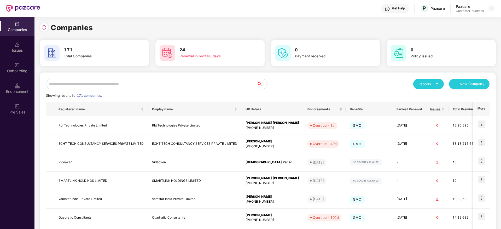
click at [109, 80] on input "text" at bounding box center [151, 84] width 211 height 10
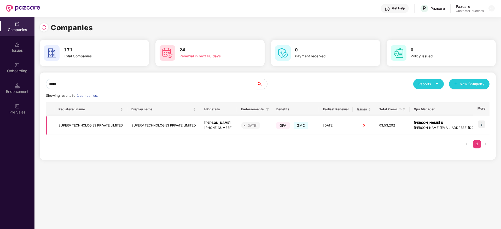
type input "*****"
click at [481, 123] on img at bounding box center [481, 124] width 7 height 7
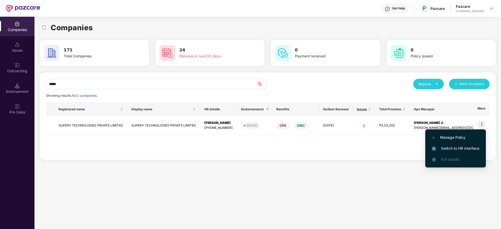
click at [478, 148] on span "Switch to HR interface" at bounding box center [456, 149] width 48 height 6
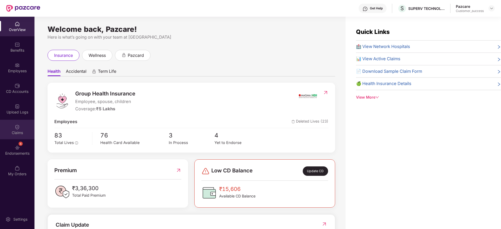
click at [30, 130] on div "Claims" at bounding box center [17, 132] width 35 height 5
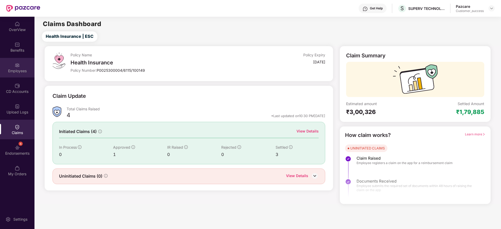
click at [20, 65] on img at bounding box center [17, 65] width 5 height 5
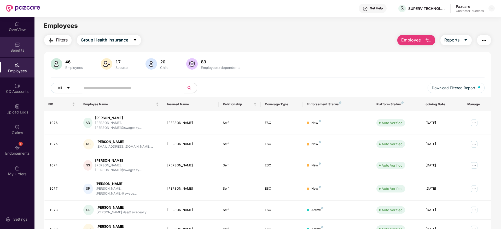
click at [18, 49] on div "Benefits" at bounding box center [17, 50] width 35 height 5
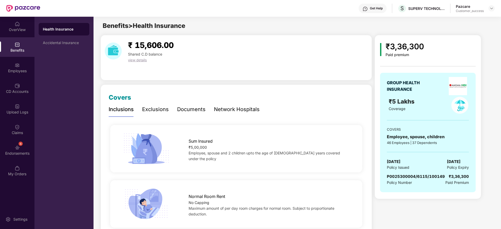
click at [229, 110] on div "Network Hospitals" at bounding box center [237, 110] width 46 height 8
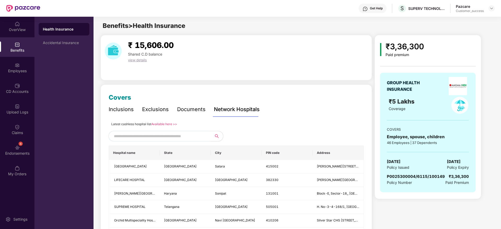
click at [191, 136] on input "text" at bounding box center [158, 137] width 89 height 8
click at [211, 135] on button "button" at bounding box center [216, 137] width 16 height 10
click at [204, 135] on span at bounding box center [159, 137] width 102 height 10
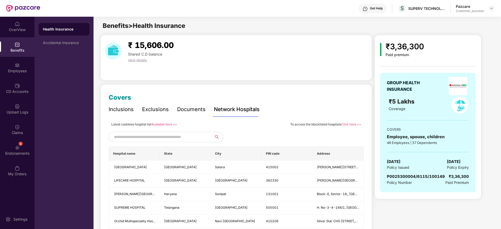
click at [204, 135] on span at bounding box center [159, 137] width 102 height 10
click at [171, 125] on link "Available here >>" at bounding box center [164, 125] width 26 height 4
click at [16, 159] on div "6 Endorsements" at bounding box center [17, 151] width 35 height 20
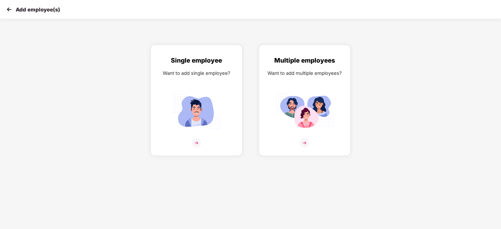
click at [11, 6] on img at bounding box center [9, 9] width 8 height 8
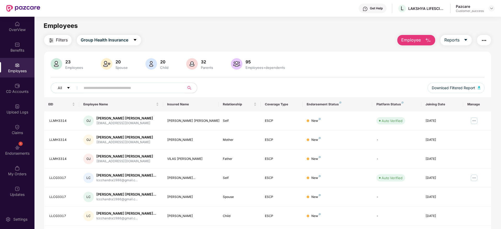
click at [171, 86] on input "text" at bounding box center [131, 88] width 94 height 8
paste input "*********"
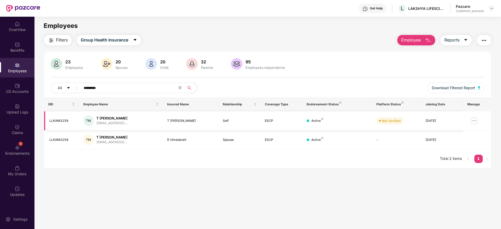
type input "*********"
click at [475, 120] on img at bounding box center [474, 121] width 8 height 8
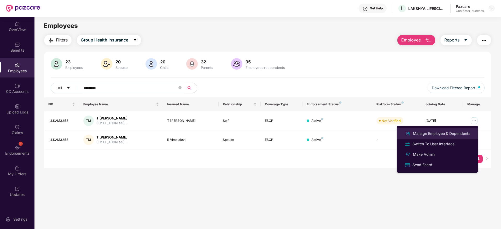
click at [451, 133] on div "Manage Employee & Dependents" at bounding box center [441, 134] width 59 height 6
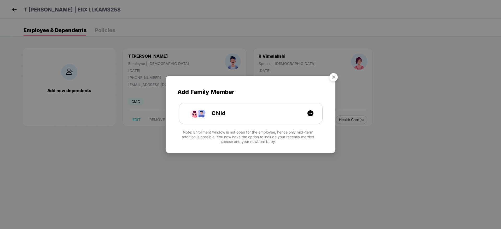
click at [334, 78] on img "Close" at bounding box center [333, 78] width 15 height 15
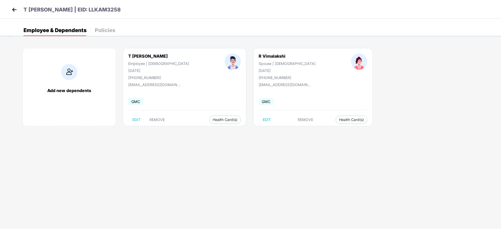
click at [155, 56] on div "T [PERSON_NAME]" at bounding box center [158, 56] width 61 height 5
copy div "T [PERSON_NAME]"
click at [147, 84] on div "[EMAIL_ADDRESS][DOMAIN_NAME]" at bounding box center [154, 85] width 52 height 4
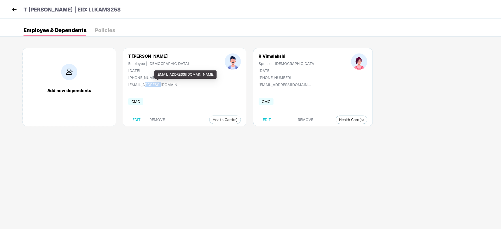
click at [147, 84] on div "[EMAIL_ADDRESS][DOMAIN_NAME]" at bounding box center [154, 85] width 52 height 4
copy div "[EMAIL_ADDRESS][DOMAIN_NAME]"
click at [143, 79] on div "[PHONE_NUMBER]" at bounding box center [158, 78] width 61 height 4
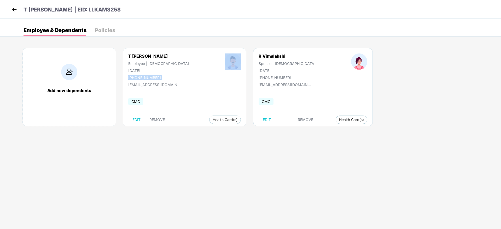
click at [143, 79] on div "[PHONE_NUMBER]" at bounding box center [158, 78] width 61 height 4
copy div "[PHONE_NUMBER]"
click at [140, 71] on div "[DATE]" at bounding box center [158, 70] width 61 height 4
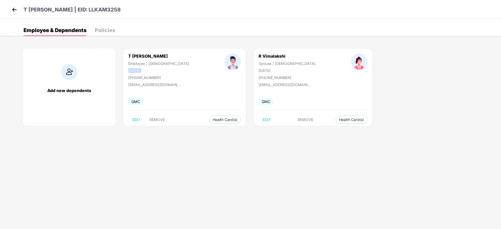
copy div "[DATE]"
click at [88, 15] on div "T [PERSON_NAME] | EID: LLKAM3258" at bounding box center [250, 9] width 501 height 19
click at [100, 13] on p "T [PERSON_NAME] | EID: LLKAM3258" at bounding box center [72, 10] width 97 height 8
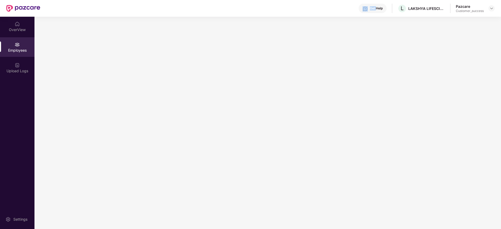
click at [100, 13] on div "Get Help L LAKSHYA LIFESCIENCE PRIVATE LIMITED Pazcare Customer_success" at bounding box center [267, 8] width 455 height 17
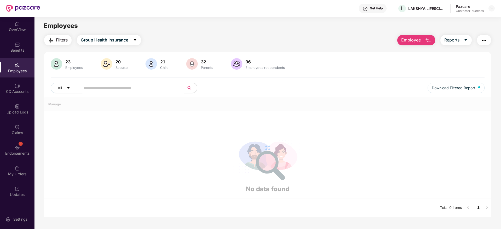
click at [370, 26] on div "Employees" at bounding box center [268, 26] width 467 height 10
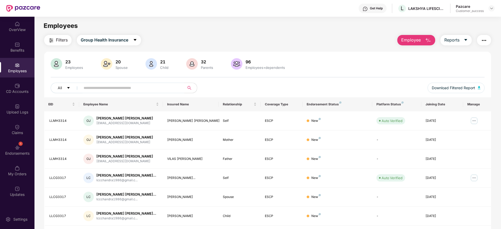
click at [375, 9] on div "Get Help" at bounding box center [376, 8] width 13 height 4
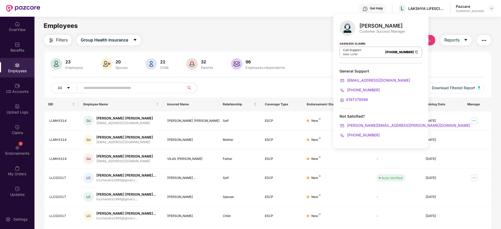
click at [364, 26] on div "[PERSON_NAME]" at bounding box center [383, 26] width 46 height 6
click at [366, 30] on div "Customer Success Manager" at bounding box center [383, 31] width 46 height 5
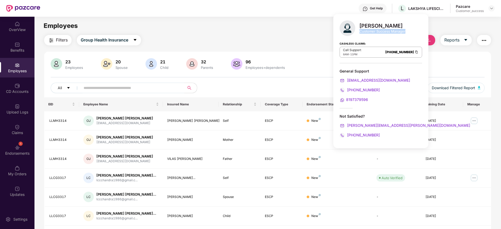
click at [366, 30] on div "Customer Success Manager" at bounding box center [383, 31] width 46 height 5
click at [383, 30] on div "Customer Success Manager" at bounding box center [383, 31] width 46 height 5
click at [385, 33] on div "Customer Success Manager" at bounding box center [383, 31] width 46 height 5
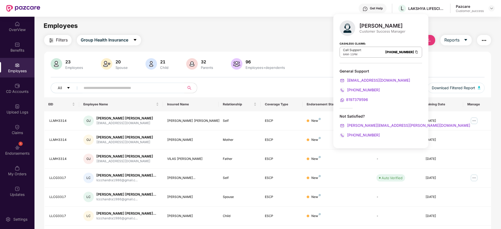
click at [384, 29] on div "Customer Success Manager" at bounding box center [383, 31] width 46 height 5
click at [378, 24] on div "[PERSON_NAME]" at bounding box center [383, 26] width 46 height 6
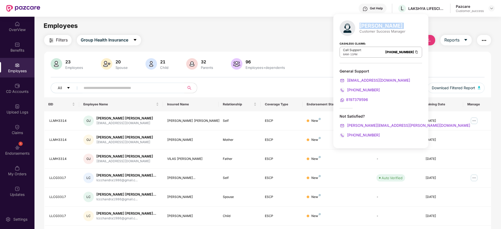
click at [378, 24] on div "[PERSON_NAME]" at bounding box center [383, 26] width 46 height 6
click at [374, 25] on div "[PERSON_NAME]" at bounding box center [383, 26] width 46 height 6
click at [376, 25] on div "[PERSON_NAME]" at bounding box center [383, 26] width 46 height 6
click at [377, 30] on div "Customer Success Manager" at bounding box center [383, 31] width 46 height 5
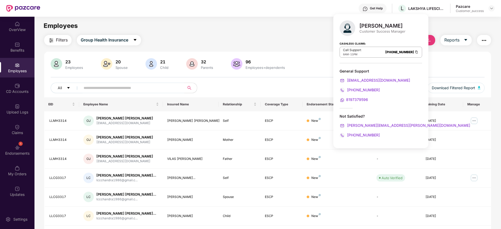
click at [375, 30] on div "Customer Success Manager" at bounding box center [383, 31] width 46 height 5
click at [390, 31] on div "Customer Success Manager" at bounding box center [383, 31] width 46 height 5
click at [391, 38] on div "Cashless Claims: Call Support 8AM - 11PM 080-3783-5420" at bounding box center [381, 50] width 83 height 26
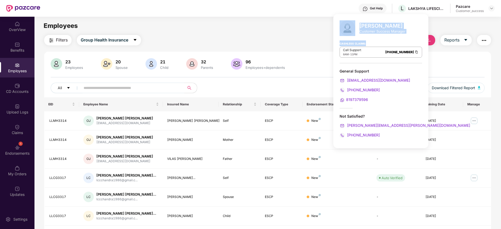
drag, startPoint x: 392, startPoint y: 38, endPoint x: 352, endPoint y: 26, distance: 40.9
click at [352, 26] on div "Punith Arumugam Customer Success Manager Cashless Claims: Call Support 8AM - 11…" at bounding box center [381, 81] width 95 height 134
click at [357, 24] on div at bounding box center [350, 28] width 20 height 16
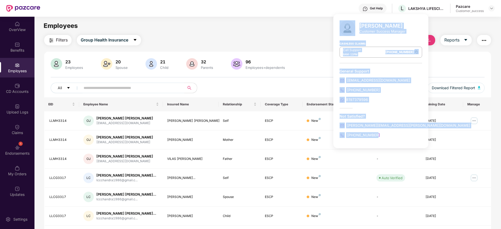
drag, startPoint x: 358, startPoint y: 24, endPoint x: 406, endPoint y: 146, distance: 131.1
click at [406, 146] on div "Punith Arumugam Customer Success Manager Cashless Claims: Call Support 8AM - 11…" at bounding box center [381, 81] width 95 height 134
drag, startPoint x: 406, startPoint y: 146, endPoint x: 359, endPoint y: 23, distance: 131.4
click at [359, 23] on div "Punith Arumugam Customer Success Manager Cashless Claims: Call Support 8AM - 11…" at bounding box center [381, 81] width 95 height 134
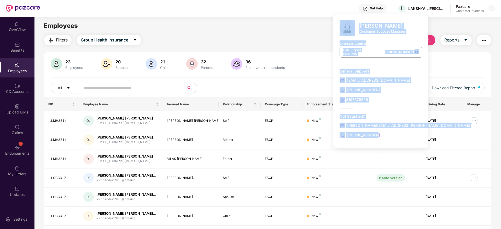
click at [359, 23] on div at bounding box center [350, 28] width 20 height 16
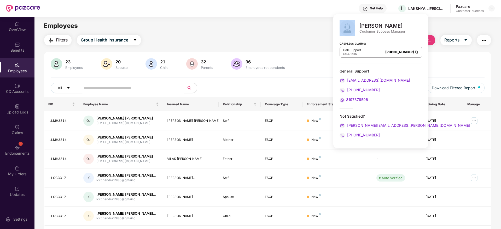
drag, startPoint x: 359, startPoint y: 23, endPoint x: 407, endPoint y: 137, distance: 124.0
click at [407, 137] on div "Punith Arumugam Customer Success Manager Cashless Claims: Call Support 8AM - 11…" at bounding box center [381, 81] width 95 height 134
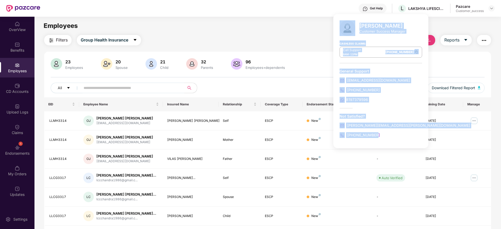
drag, startPoint x: 403, startPoint y: 139, endPoint x: 340, endPoint y: 17, distance: 137.6
click at [340, 17] on div "Punith Arumugam Customer Success Manager Cashless Claims: Call Support 8AM - 11…" at bounding box center [381, 81] width 95 height 134
drag, startPoint x: 340, startPoint y: 17, endPoint x: 406, endPoint y: 137, distance: 136.9
click at [406, 137] on div "Punith Arumugam Customer Success Manager Cashless Claims: Call Support 8AM - 11…" at bounding box center [381, 81] width 95 height 134
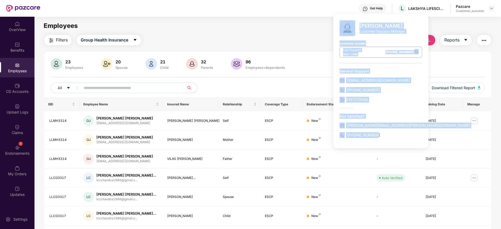
click at [406, 137] on div "Punith Arumugam Customer Success Manager Cashless Claims: Call Support 8AM - 11…" at bounding box center [381, 81] width 95 height 134
drag, startPoint x: 403, startPoint y: 137, endPoint x: 338, endPoint y: 20, distance: 134.1
click at [338, 20] on div "Punith Arumugam Customer Success Manager Cashless Claims: Call Support 8AM - 11…" at bounding box center [381, 81] width 95 height 134
drag, startPoint x: 338, startPoint y: 20, endPoint x: 399, endPoint y: 146, distance: 139.9
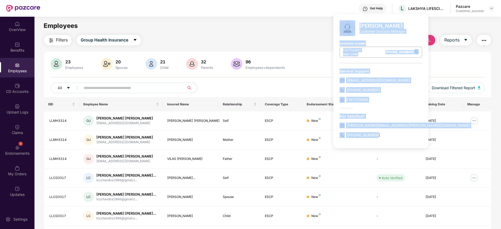
click at [399, 146] on div "Punith Arumugam Customer Success Manager Cashless Claims: Call Support 8AM - 11…" at bounding box center [381, 81] width 95 height 134
drag, startPoint x: 399, startPoint y: 146, endPoint x: 337, endPoint y: 26, distance: 135.8
click at [337, 26] on div "Punith Arumugam Customer Success Manager Cashless Claims: Call Support 8AM - 11…" at bounding box center [381, 81] width 95 height 134
click at [340, 23] on div "Punith Arumugam Customer Success Manager Cashless Claims: Call Support 8AM - 11…" at bounding box center [381, 81] width 95 height 134
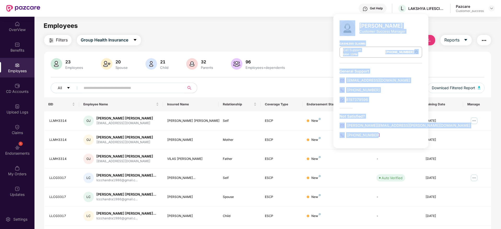
drag, startPoint x: 340, startPoint y: 22, endPoint x: 398, endPoint y: 138, distance: 130.2
click at [398, 138] on div "Punith Arumugam Customer Success Manager Cashless Claims: Call Support 8AM - 11…" at bounding box center [381, 81] width 95 height 134
click at [398, 138] on div "+918095955820" at bounding box center [381, 136] width 83 height 6
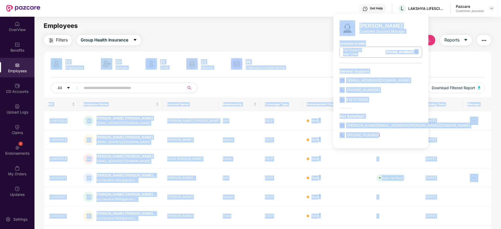
drag, startPoint x: 398, startPoint y: 138, endPoint x: 319, endPoint y: 17, distance: 144.6
click at [319, 17] on body "Get Help L LAKSHYA LIFESCIENCE PRIVATE LIMITED Pazcare Customer_success OverVie…" at bounding box center [250, 114] width 501 height 229
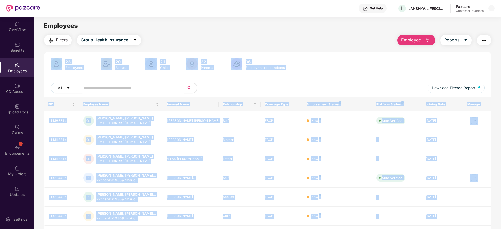
click at [319, 20] on main "Employees Filters Group Health Insurance Employee Reports 23 Employees 20 Spous…" at bounding box center [268, 131] width 467 height 229
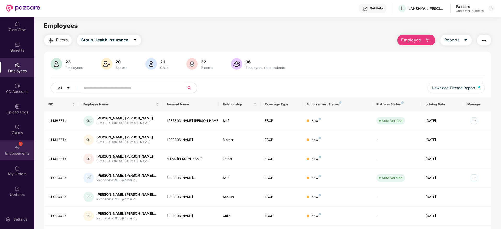
click at [12, 151] on div "Endorsements" at bounding box center [17, 153] width 35 height 5
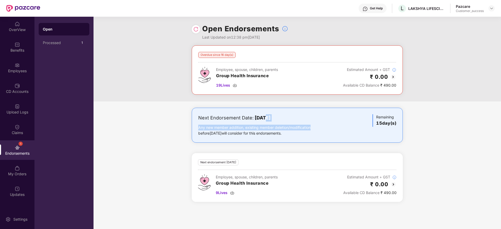
drag, startPoint x: 312, startPoint y: 126, endPoint x: 260, endPoint y: 118, distance: 52.6
click at [260, 118] on div "Next Endorsement Date: 02 September 2025 Any new member addition, existing memb…" at bounding box center [262, 125] width 129 height 22
click at [255, 117] on b "[DATE]" at bounding box center [263, 117] width 16 height 5
drag, startPoint x: 255, startPoint y: 117, endPoint x: 302, endPoint y: 119, distance: 47.1
click at [302, 119] on div "Next Endorsement Date: 02 September 2025" at bounding box center [262, 117] width 129 height 7
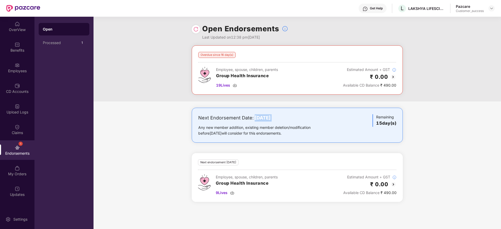
click at [302, 119] on div "Next Endorsement Date: 02 September 2025" at bounding box center [262, 117] width 129 height 7
drag, startPoint x: 302, startPoint y: 119, endPoint x: 255, endPoint y: 118, distance: 47.6
click at [255, 118] on div "Next Endorsement Date: 02 September 2025" at bounding box center [262, 117] width 129 height 7
click at [255, 118] on b "[DATE]" at bounding box center [263, 117] width 16 height 5
drag, startPoint x: 255, startPoint y: 118, endPoint x: 315, endPoint y: 119, distance: 60.4
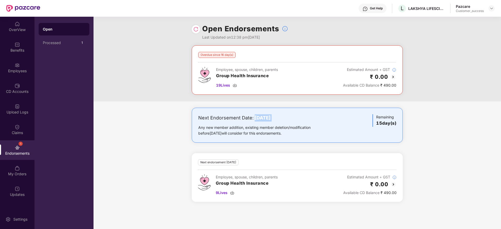
click at [315, 119] on div "Next Endorsement Date: 02 September 2025" at bounding box center [262, 117] width 129 height 7
click at [326, 118] on div "Next Endorsement Date: 02 September 2025" at bounding box center [262, 117] width 129 height 7
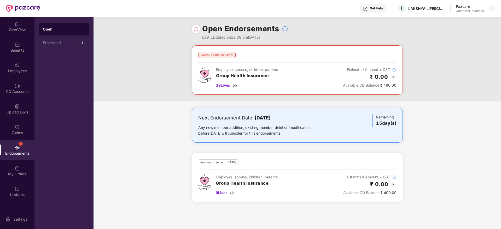
click at [326, 118] on div "Next Endorsement Date: 02 September 2025" at bounding box center [262, 117] width 129 height 7
click at [330, 114] on div "Next Endorsement Date: 02 September 2025 Any new member addition, existing memb…" at bounding box center [297, 125] width 211 height 35
click at [325, 115] on div "Next Endorsement Date: 02 September 2025" at bounding box center [262, 117] width 129 height 7
drag, startPoint x: 325, startPoint y: 115, endPoint x: 255, endPoint y: 115, distance: 69.8
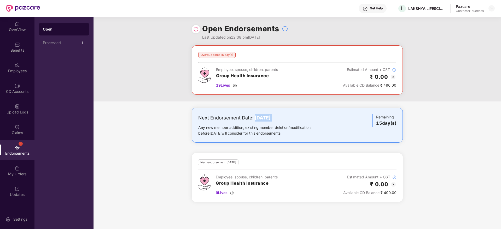
click at [255, 115] on div "Next Endorsement Date: 02 September 2025" at bounding box center [262, 117] width 129 height 7
click at [421, 11] on div "L LAKSHYA LIFESCIENCE PRIVATE LIMITED" at bounding box center [421, 8] width 47 height 9
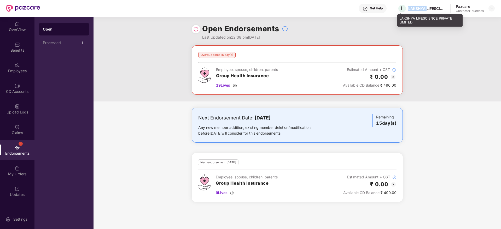
click at [421, 11] on div "L LAKSHYA LIFESCIENCE PRIVATE LIMITED" at bounding box center [421, 8] width 47 height 9
copy div "LAKSHYA"
click at [492, 9] on img at bounding box center [492, 8] width 4 height 4
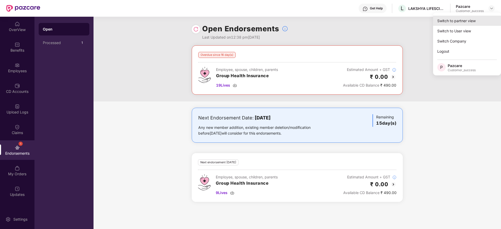
click at [484, 22] on div "Switch to partner view" at bounding box center [467, 21] width 68 height 10
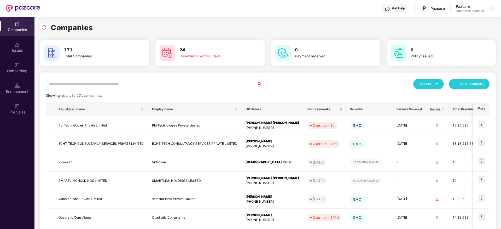
click at [234, 87] on input "text" at bounding box center [151, 84] width 211 height 10
paste input "*******"
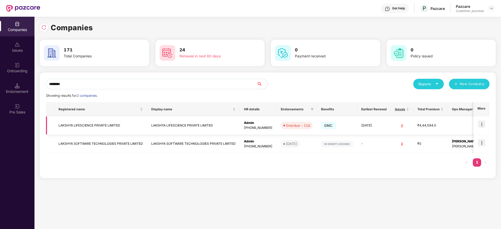
type input "*******"
click at [483, 122] on img at bounding box center [481, 124] width 7 height 7
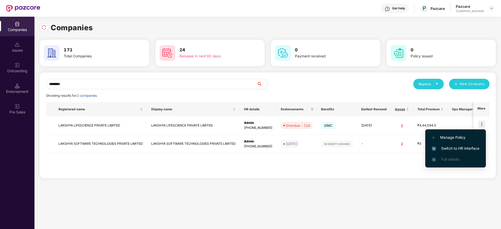
click at [465, 137] on span "Manage Policy" at bounding box center [456, 138] width 48 height 6
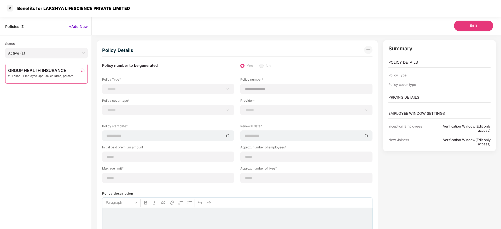
scroll to position [17, 0]
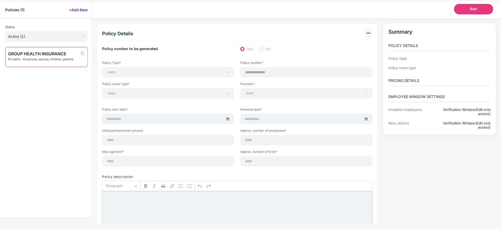
click at [51, 54] on span "GROUP HEALTH INSURANCE" at bounding box center [40, 53] width 65 height 5
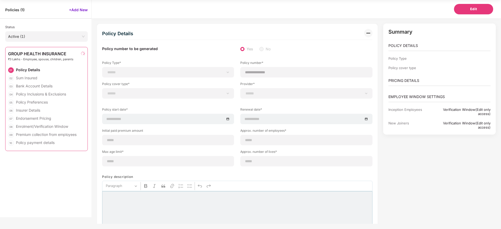
select select "**********"
select select "*"
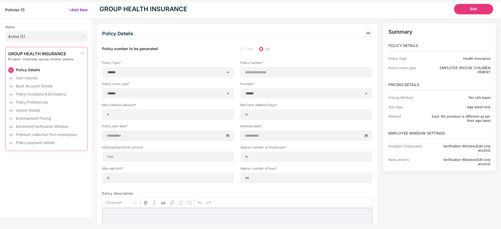
select select "**********"
type input "**********"
select select "**********"
type input "**********"
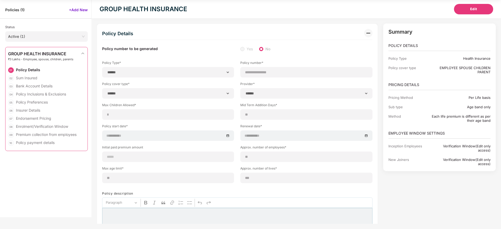
type input "**"
type input "***"
type input "*"
type input "**"
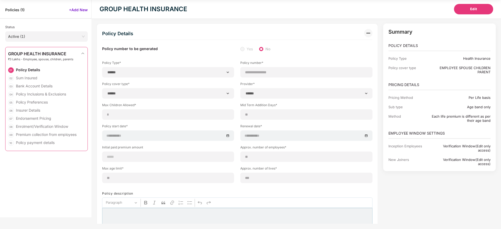
select select "*****"
type input "******"
type input "**********"
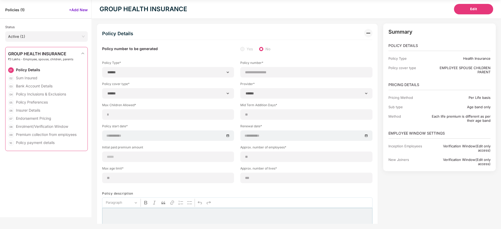
select select "******"
type input "******"
select select "********"
click at [42, 118] on div "Endorsement Pricing" at bounding box center [33, 118] width 35 height 5
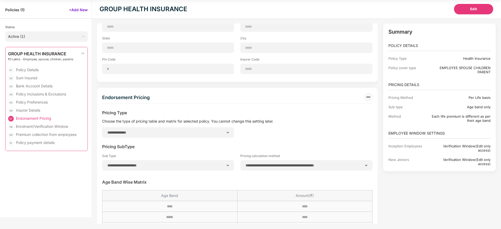
select select "******"
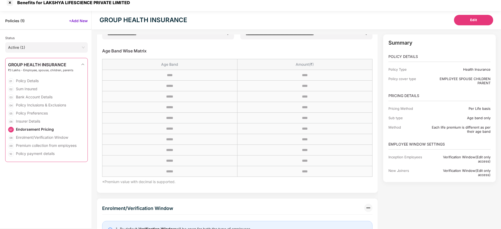
scroll to position [0, 0]
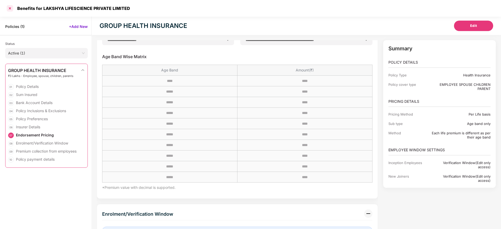
click at [13, 8] on div at bounding box center [10, 8] width 8 height 8
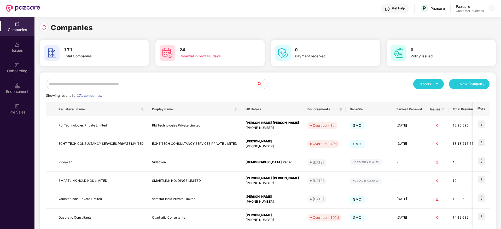
click at [147, 85] on input "text" at bounding box center [151, 84] width 211 height 10
paste input "*******"
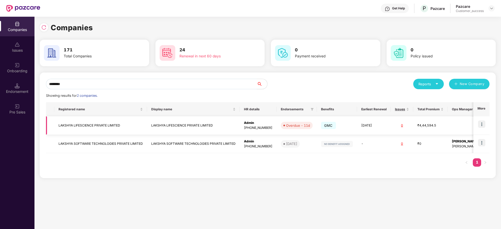
type input "*******"
click at [485, 124] on img at bounding box center [481, 124] width 7 height 7
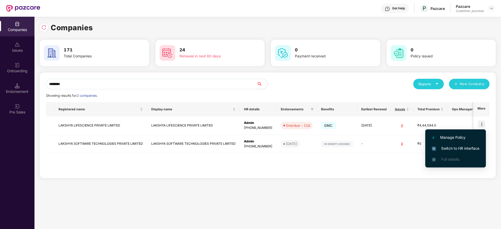
click at [462, 146] on span "Switch to HR interface" at bounding box center [456, 149] width 48 height 6
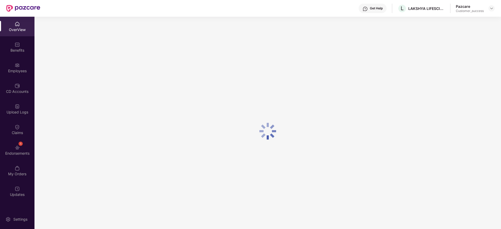
click at [12, 62] on div "Employees" at bounding box center [17, 68] width 35 height 20
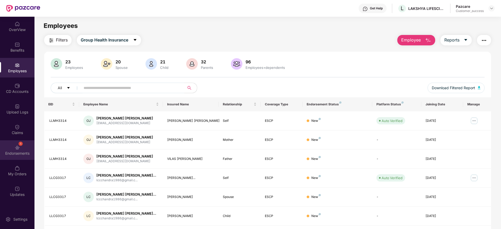
click at [19, 148] on img at bounding box center [17, 147] width 5 height 5
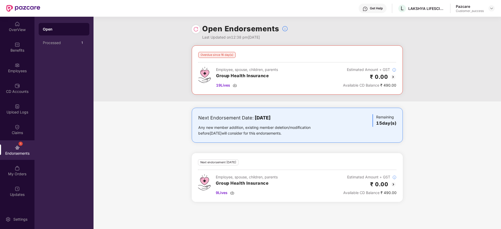
click at [393, 78] on img at bounding box center [393, 77] width 6 height 6
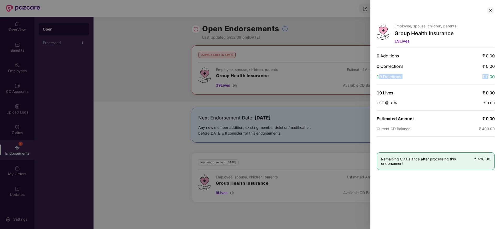
drag, startPoint x: 381, startPoint y: 77, endPoint x: 489, endPoint y: 79, distance: 108.5
click at [489, 79] on div "19 Deletions ₹ 0.00" at bounding box center [436, 76] width 118 height 5
click at [489, 79] on span "₹ 0.00" at bounding box center [489, 76] width 12 height 5
click at [491, 7] on div at bounding box center [491, 10] width 8 height 8
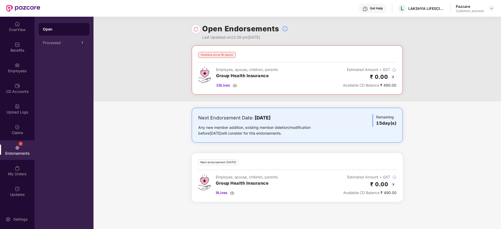
click at [392, 184] on img at bounding box center [394, 185] width 6 height 6
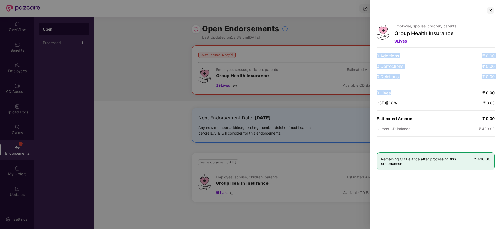
drag, startPoint x: 412, startPoint y: 84, endPoint x: 376, endPoint y: 54, distance: 47.5
click at [376, 54] on div "Employee, spouse, children, parents Group Health Insurance 9 Lives 9 Additions …" at bounding box center [436, 114] width 131 height 229
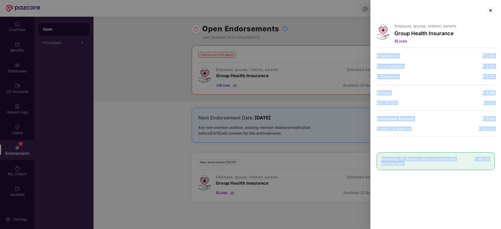
drag, startPoint x: 376, startPoint y: 54, endPoint x: 496, endPoint y: 157, distance: 158.7
click at [496, 157] on div "Employee, spouse, children, parents Group Health Insurance 9 Lives 9 Additions …" at bounding box center [436, 114] width 131 height 229
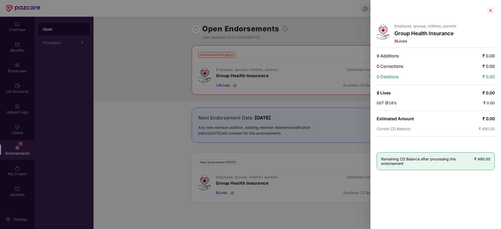
click at [493, 8] on div at bounding box center [491, 10] width 8 height 8
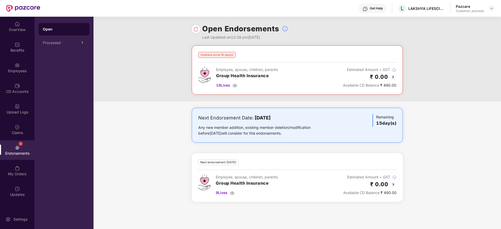
click at [195, 30] on img at bounding box center [195, 29] width 5 height 5
click at [423, 13] on div "Get Help L LAKSHYA LIFESCIENCE PRIVATE LIMITED Pazcare Customer_success" at bounding box center [267, 8] width 455 height 17
copy div "LAKSHYA LIFESCIENCE PRIVATE LIMITED"
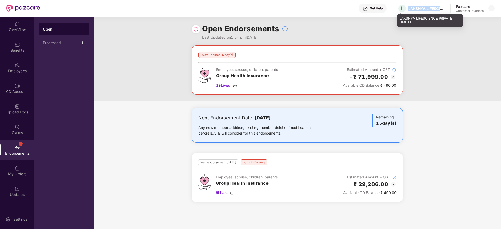
click at [416, 2] on div "Get Help L LAKSHYA LIFESCIENCE PRIVATE LIMITED Pazcare Customer_success" at bounding box center [267, 8] width 455 height 17
click at [419, 6] on div "LAKSHYA LIFESCIENCE PRIVATE LIMITED" at bounding box center [427, 8] width 37 height 5
